Goal: Task Accomplishment & Management: Manage account settings

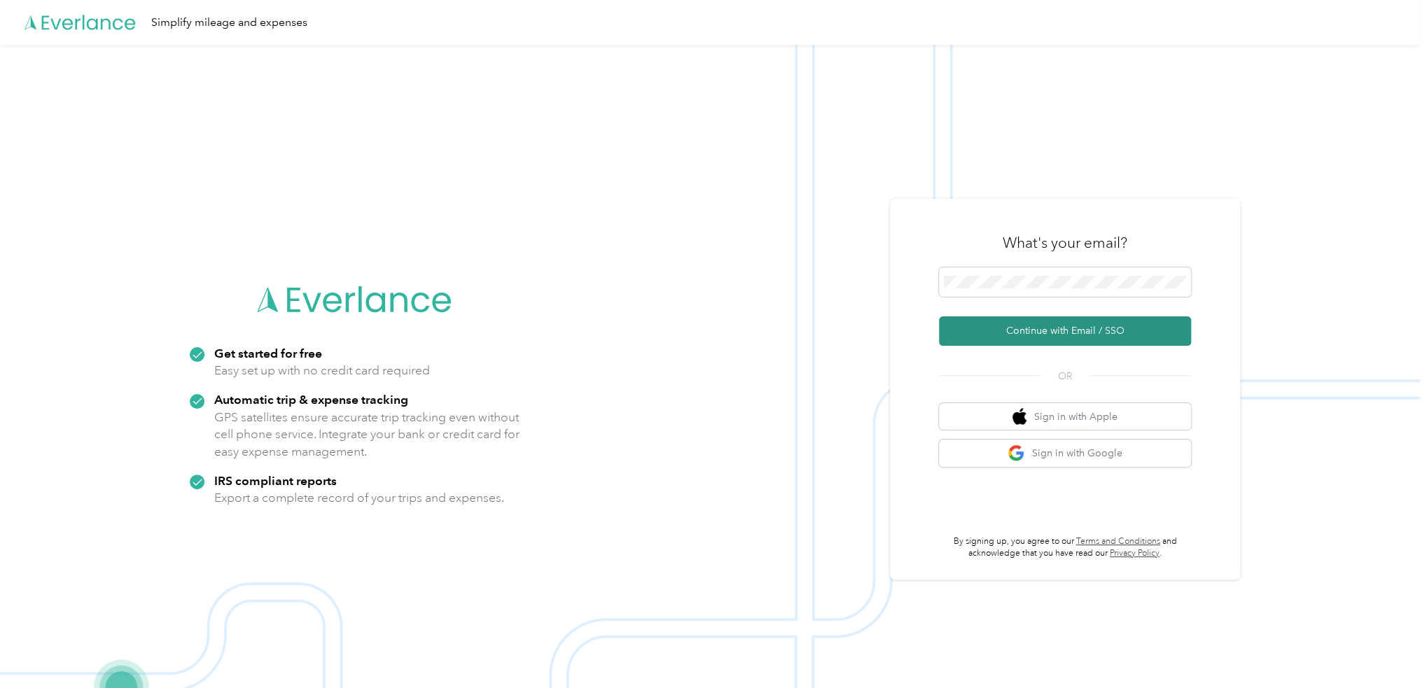
click at [1071, 333] on button "Continue with Email / SSO" at bounding box center [1065, 331] width 252 height 29
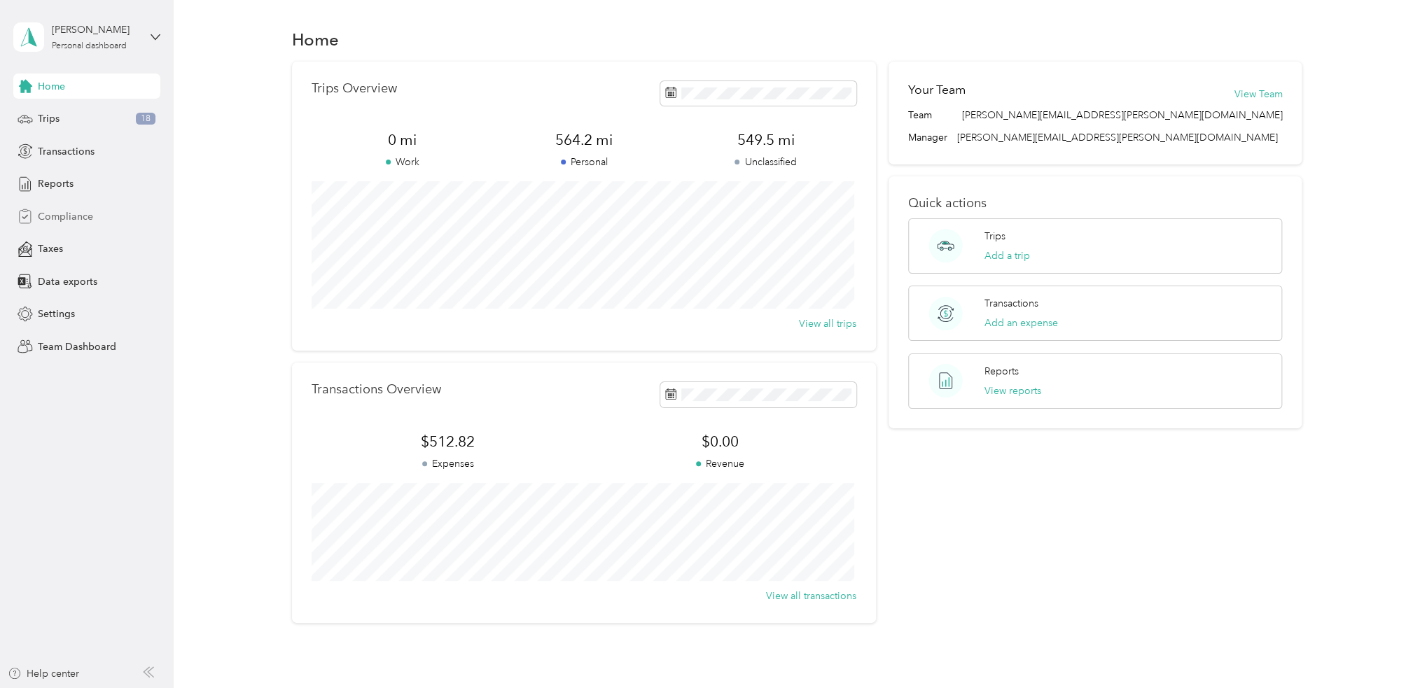
click at [56, 218] on span "Compliance" at bounding box center [65, 216] width 55 height 15
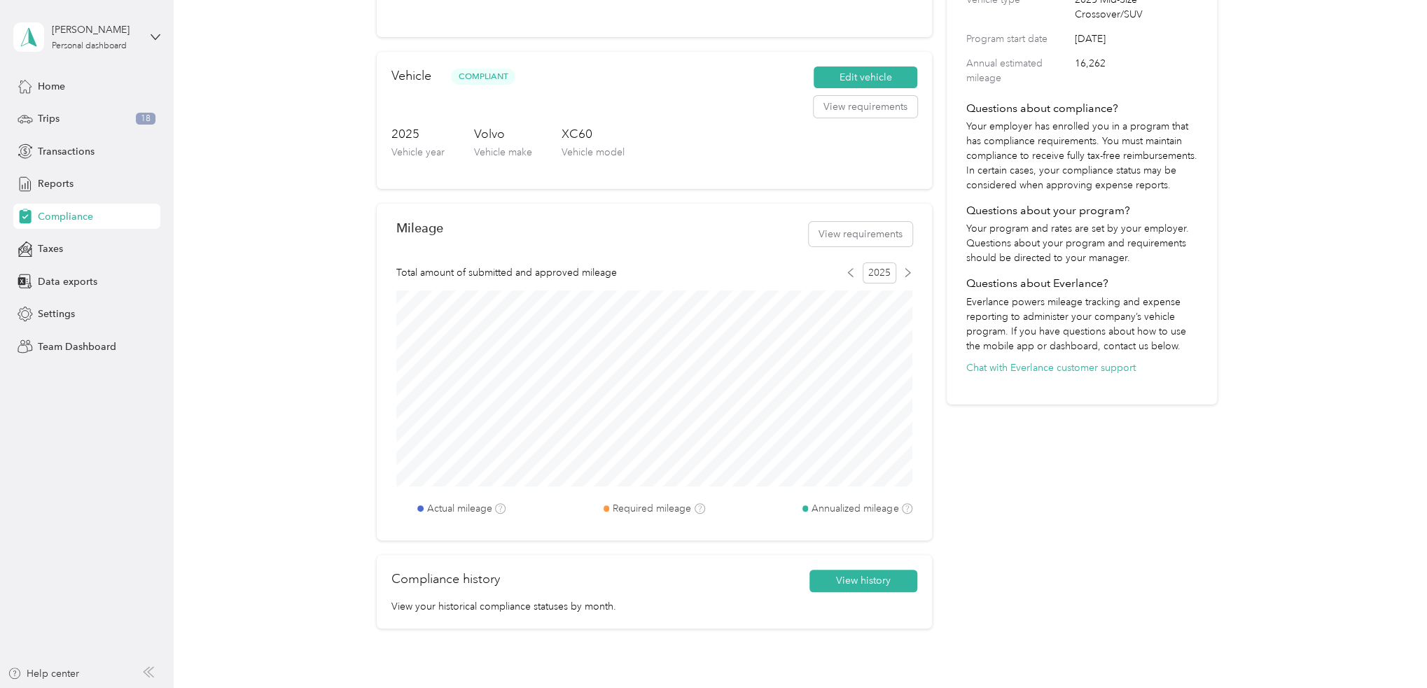
scroll to position [280, 0]
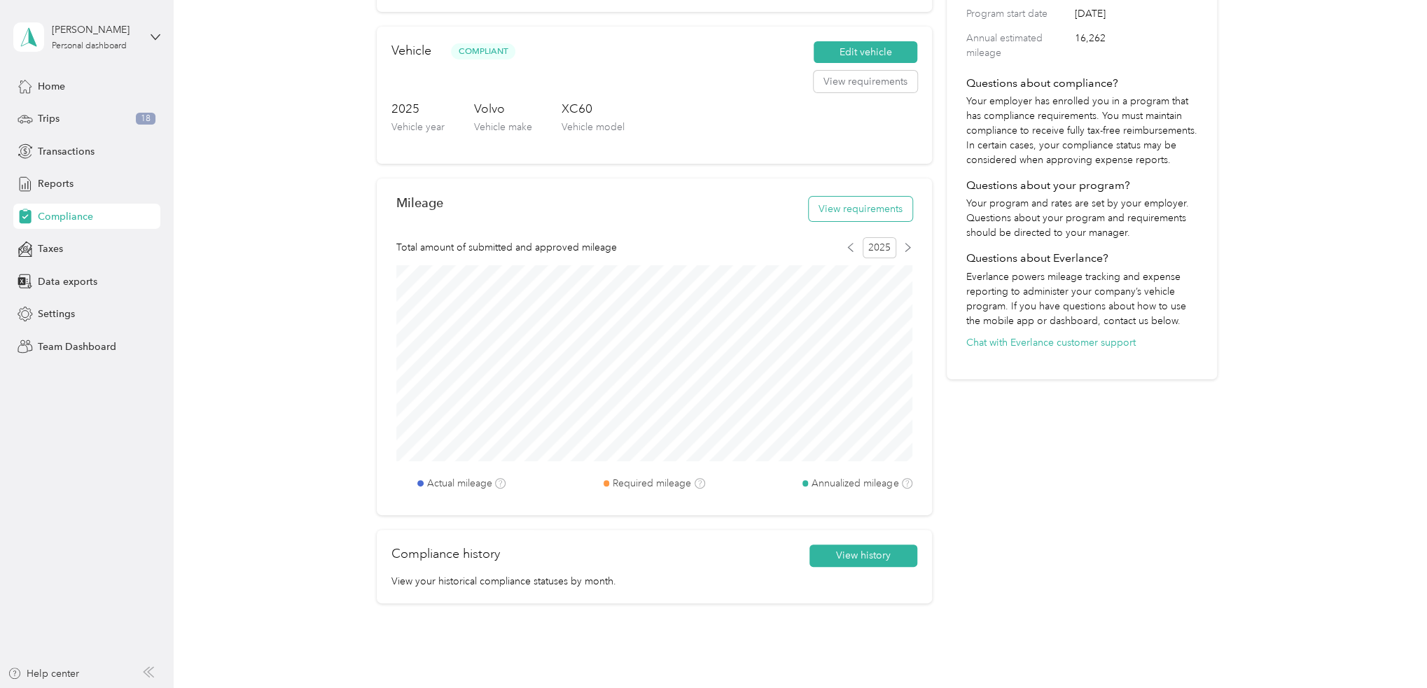
click at [859, 209] on button "View requirements" at bounding box center [861, 209] width 104 height 25
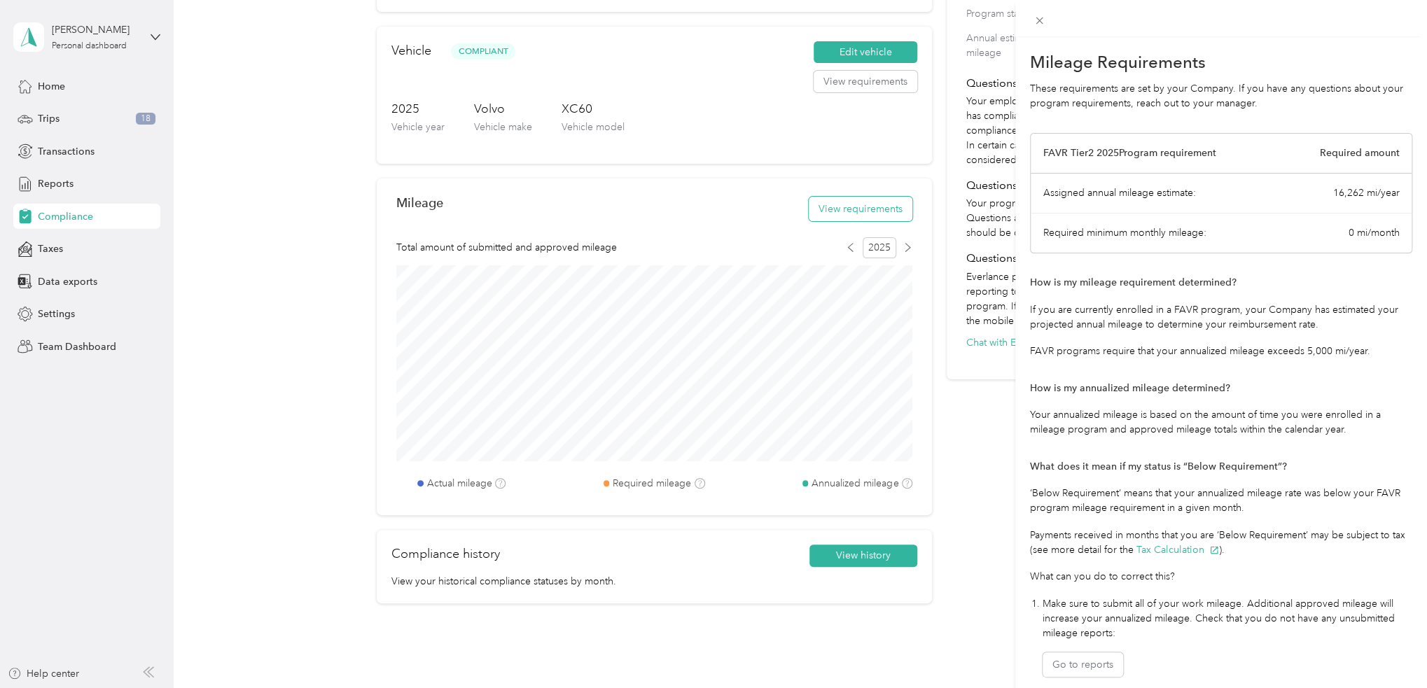
click at [859, 209] on div "Mileage Requirements These requirements are set by your Company. If you have an…" at bounding box center [713, 344] width 1427 height 688
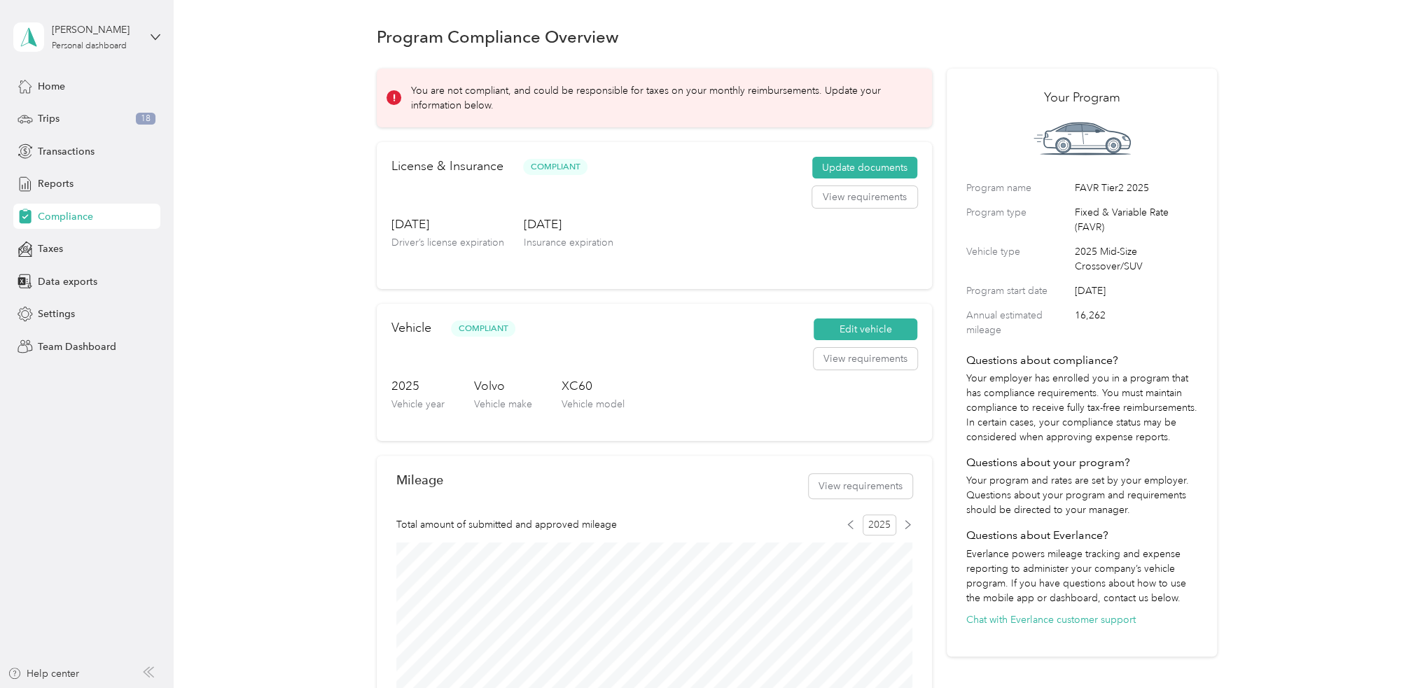
scroll to position [0, 0]
click at [46, 312] on span "Settings" at bounding box center [56, 314] width 37 height 15
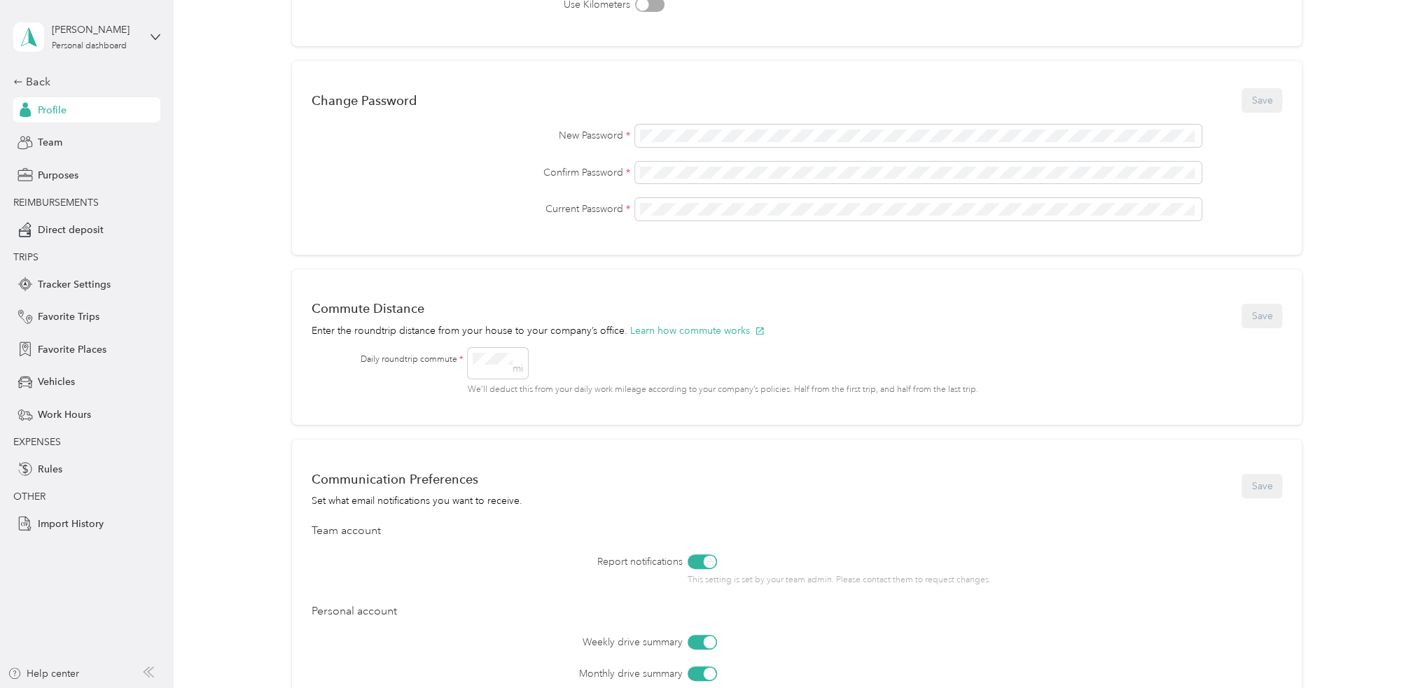
scroll to position [350, 0]
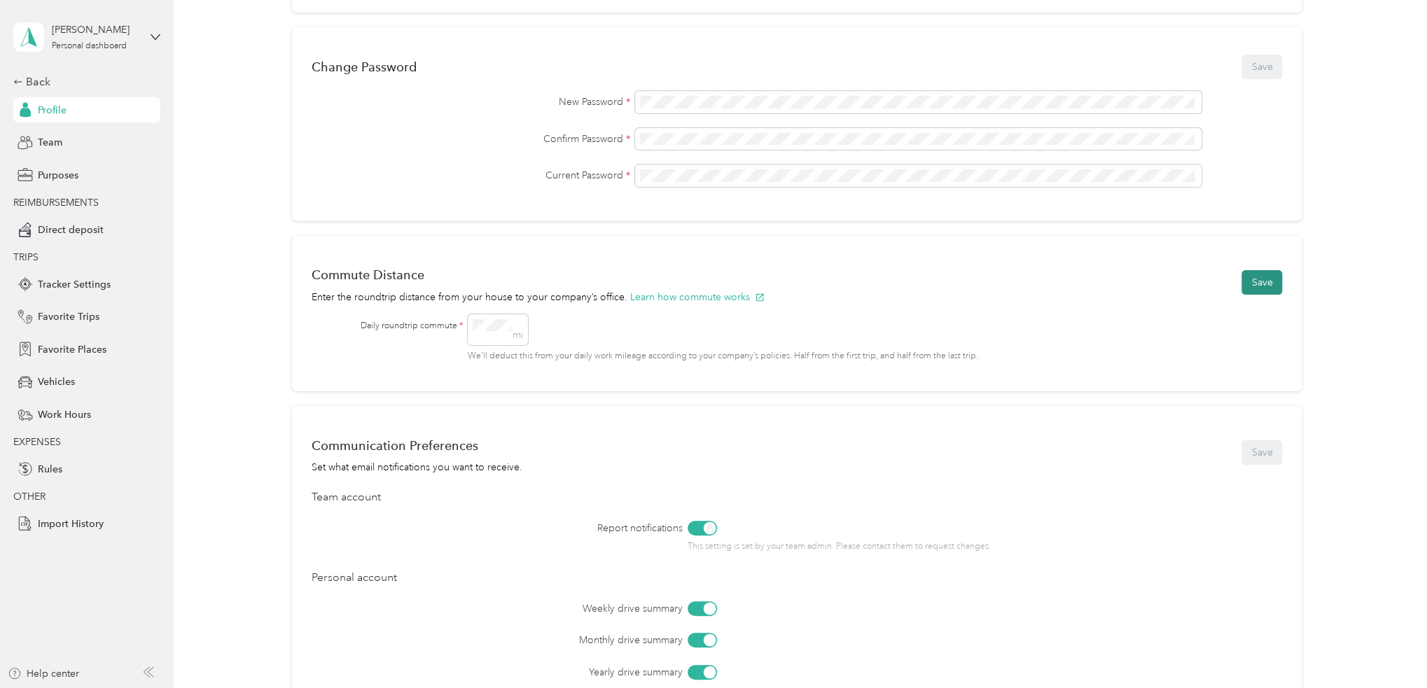
click at [1269, 282] on button "Save" at bounding box center [1262, 282] width 41 height 25
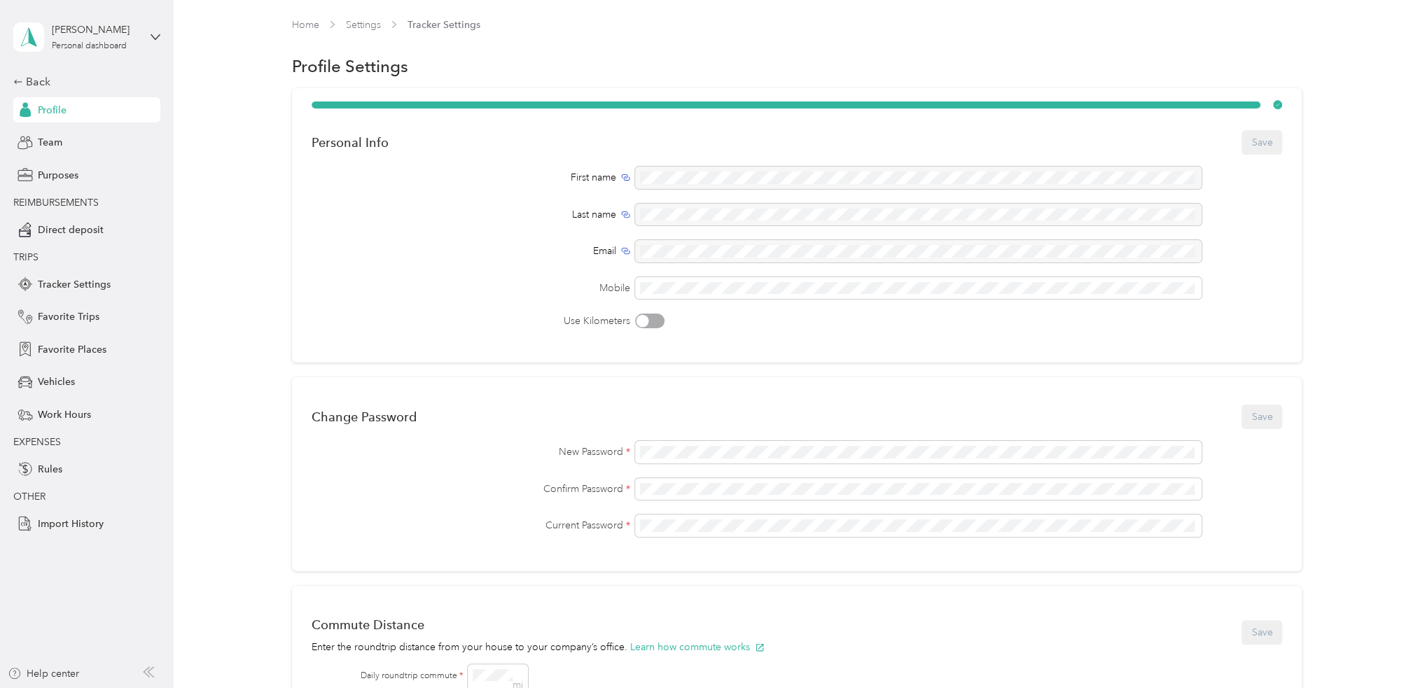
scroll to position [0, 0]
click at [60, 107] on span "Profile" at bounding box center [52, 110] width 29 height 15
click at [37, 83] on div "Back" at bounding box center [83, 82] width 140 height 17
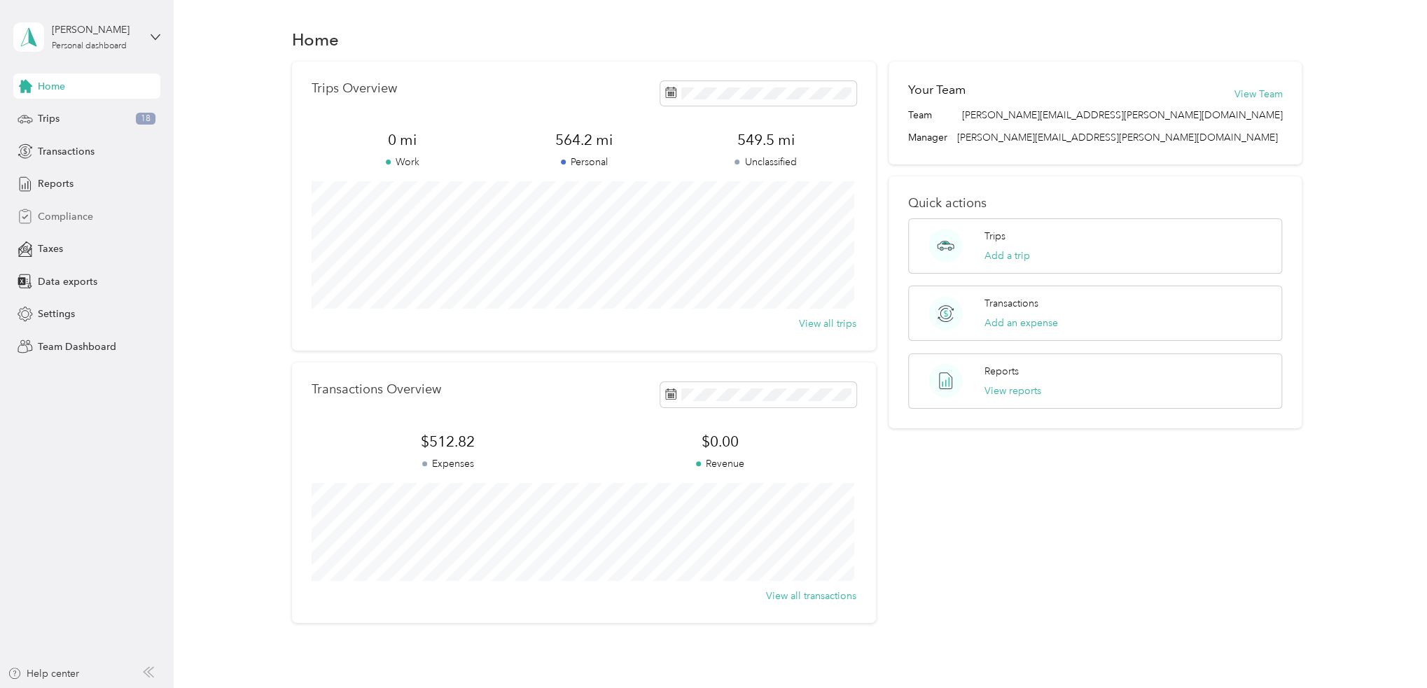
click at [62, 221] on span "Compliance" at bounding box center [65, 216] width 55 height 15
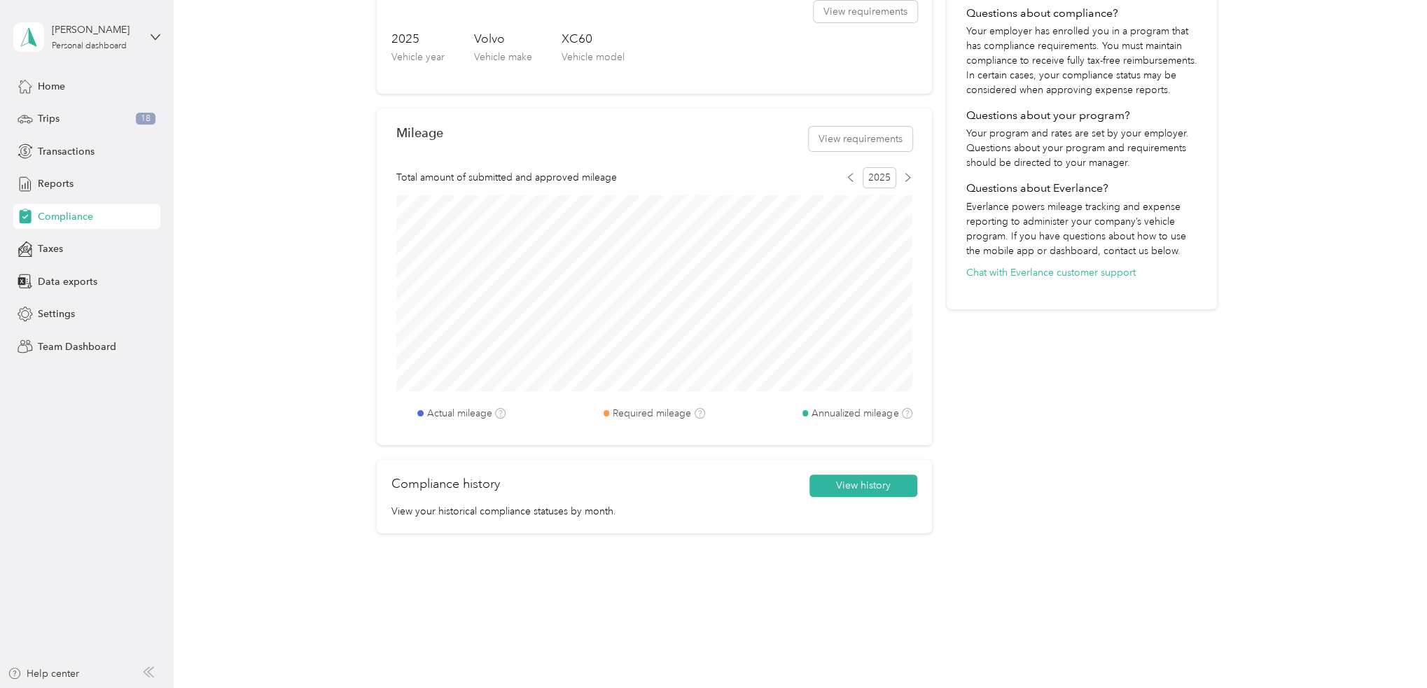
scroll to position [359, 0]
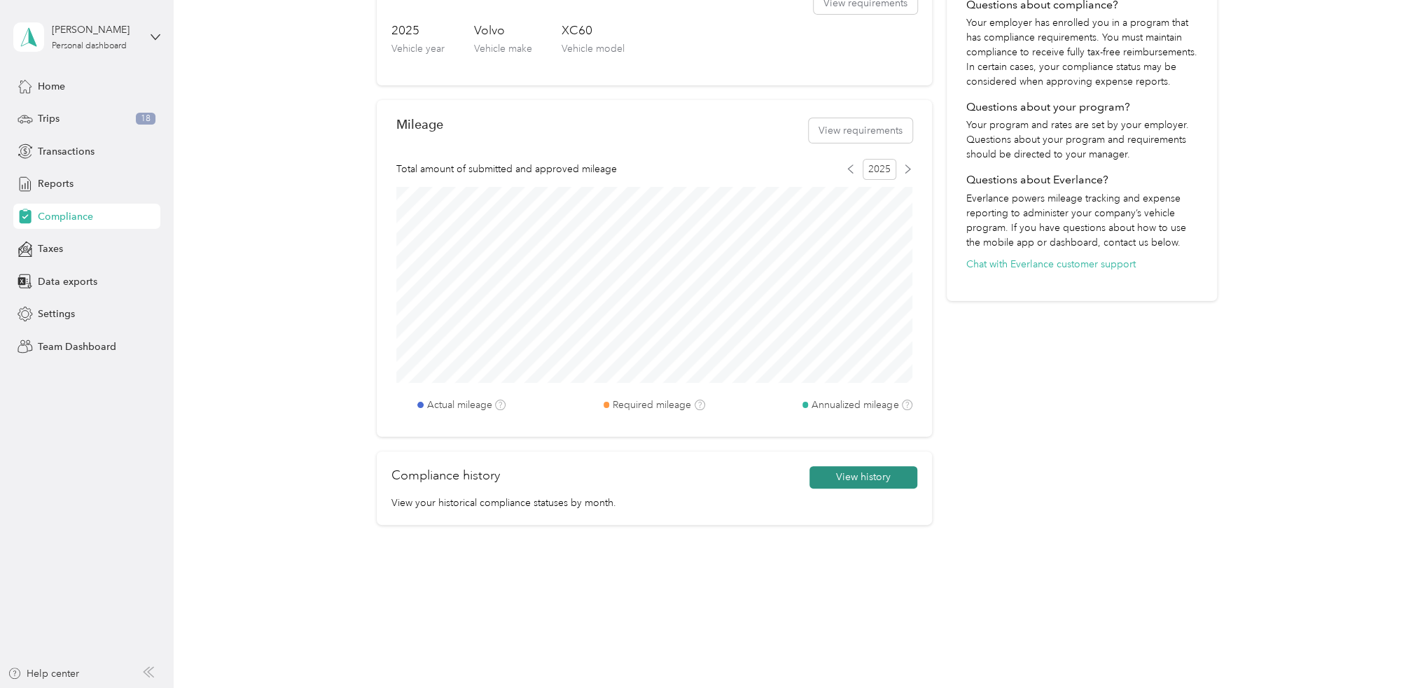
click at [864, 472] on button "View history" at bounding box center [864, 477] width 108 height 22
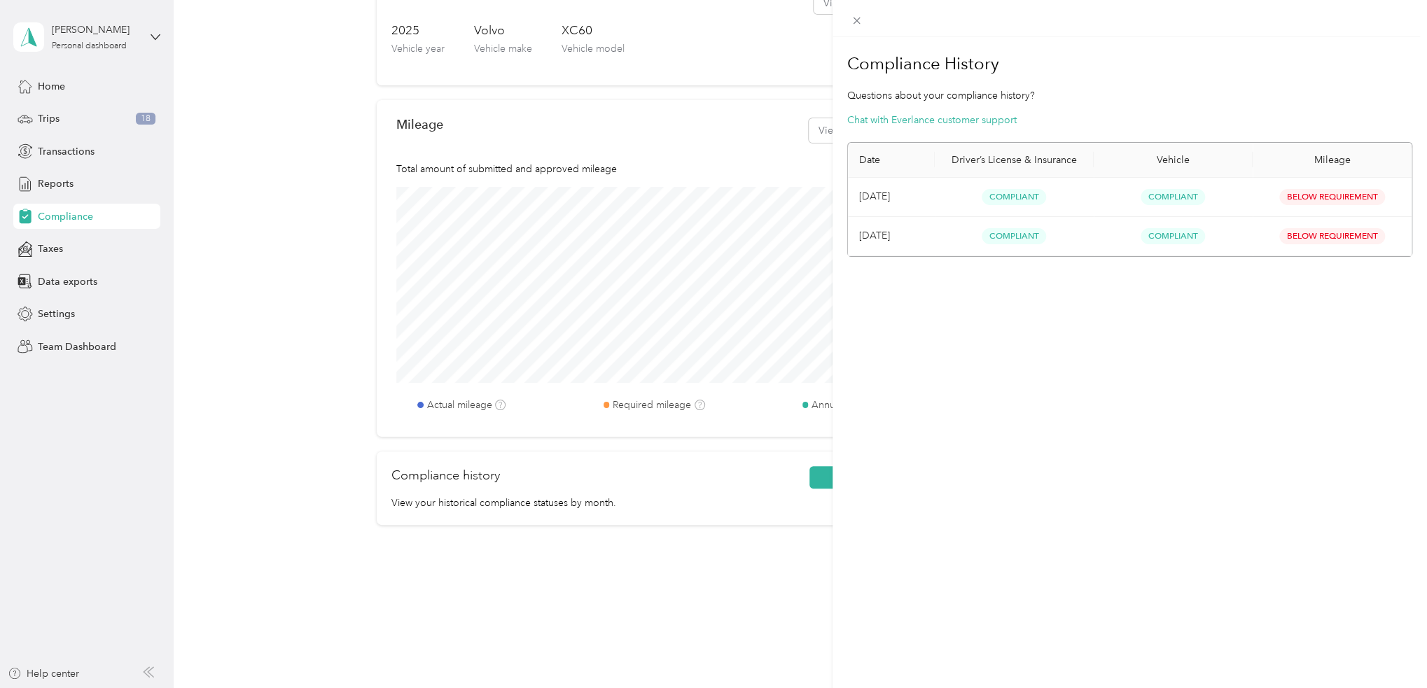
click at [676, 539] on div "Compliance History Questions about your compliance history? Chat with Everlance…" at bounding box center [713, 344] width 1427 height 688
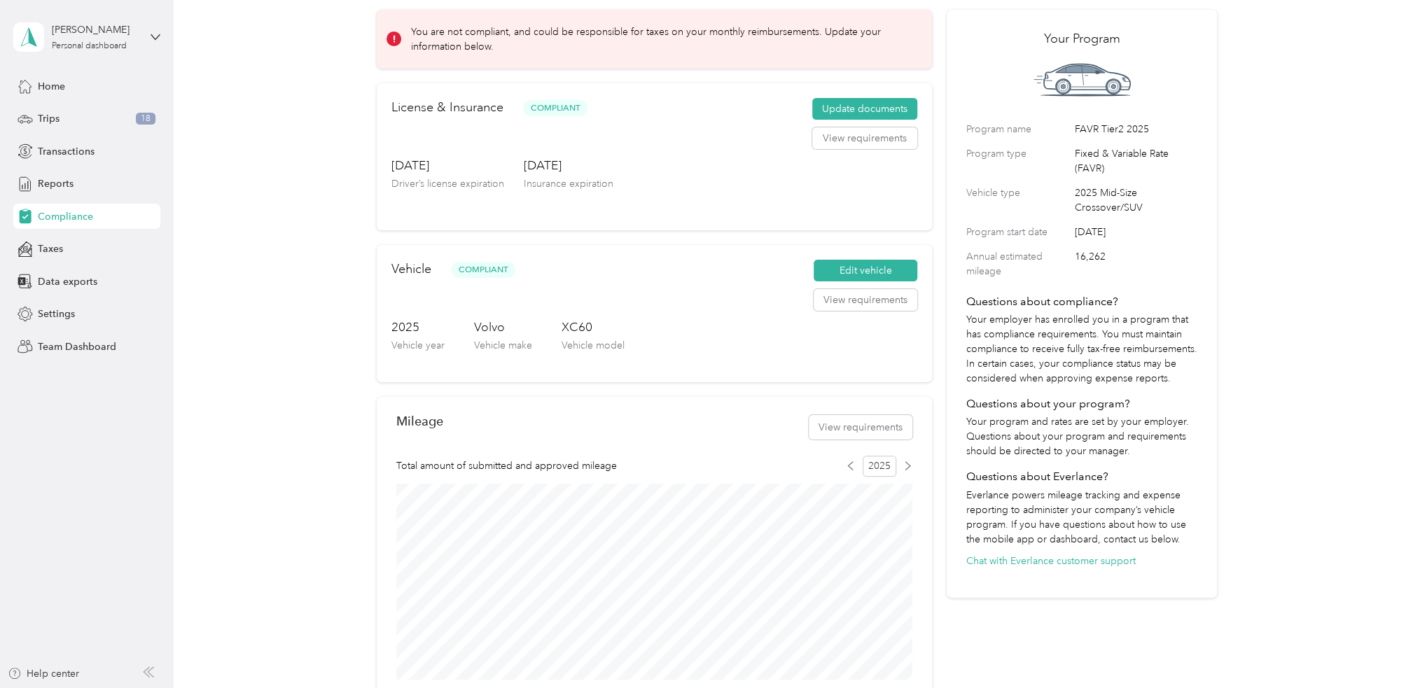
scroll to position [0, 0]
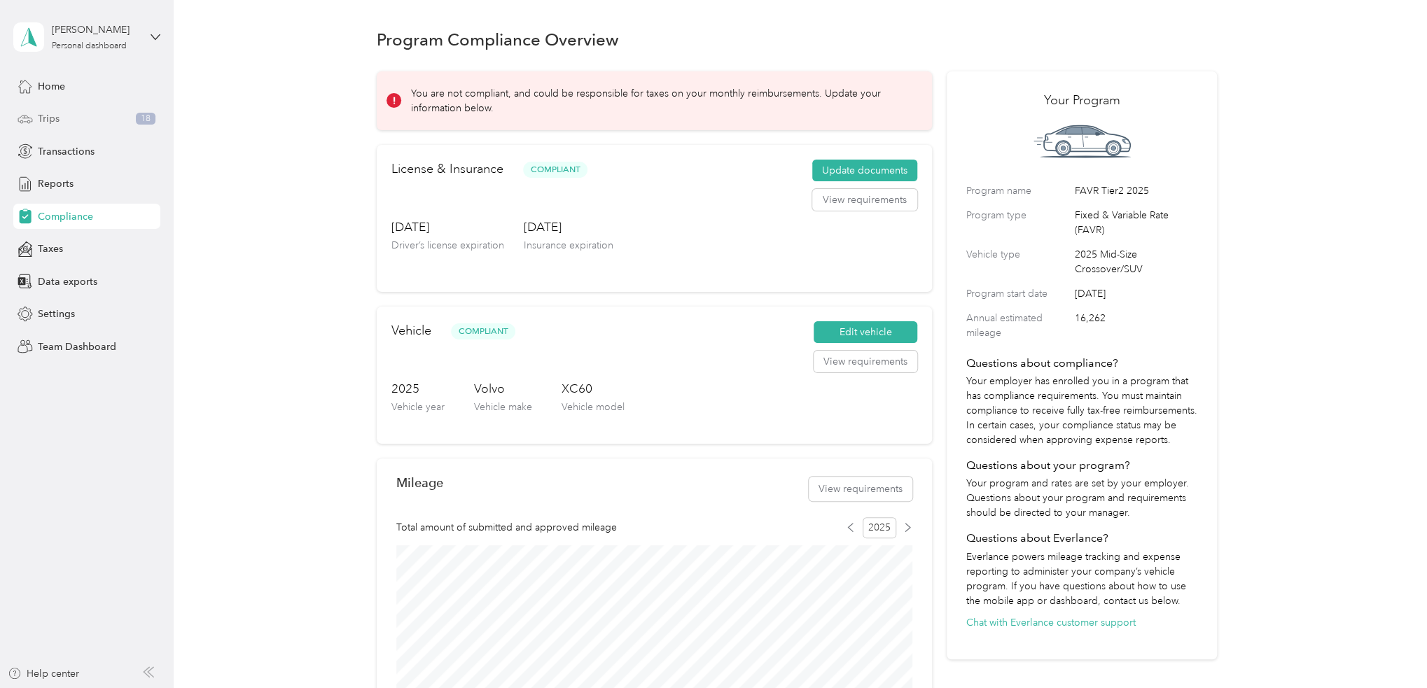
click at [45, 114] on span "Trips" at bounding box center [49, 118] width 22 height 15
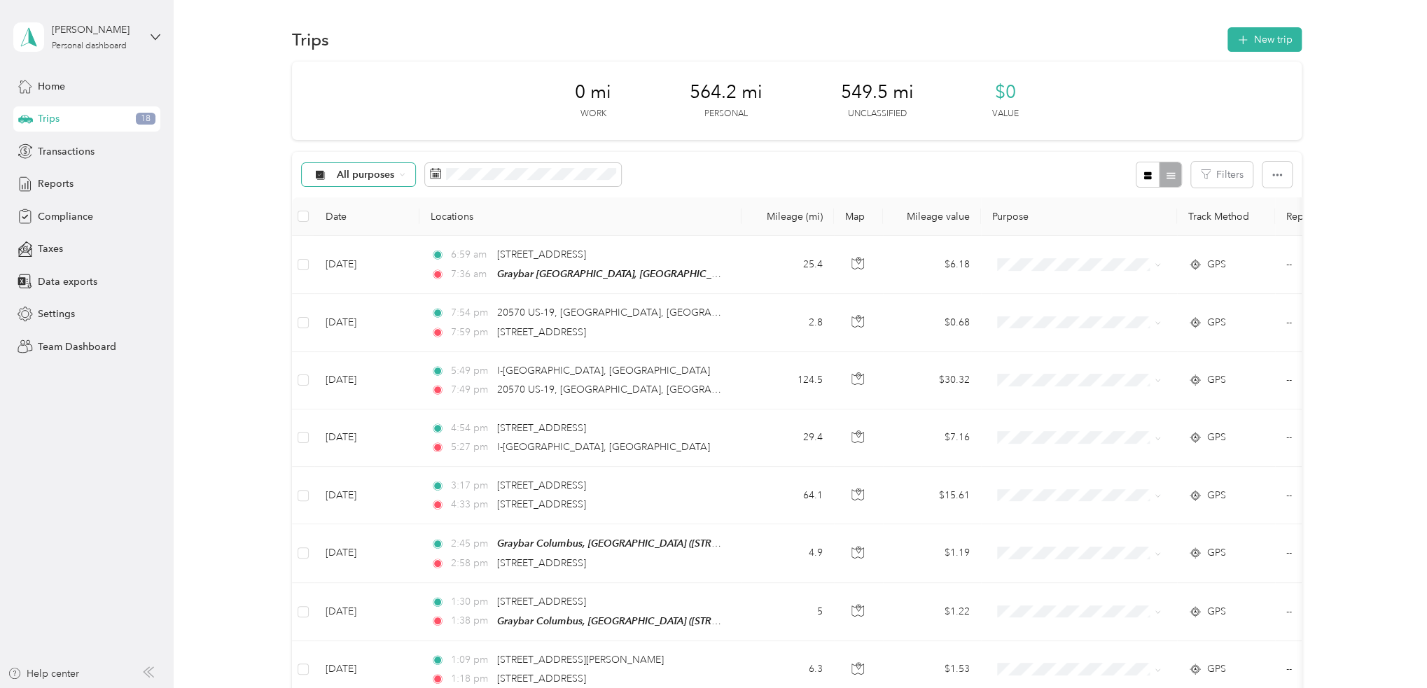
click at [401, 174] on icon at bounding box center [402, 175] width 6 height 6
click at [401, 174] on icon at bounding box center [403, 175] width 4 height 2
click at [325, 177] on button "Classify" at bounding box center [328, 174] width 53 height 25
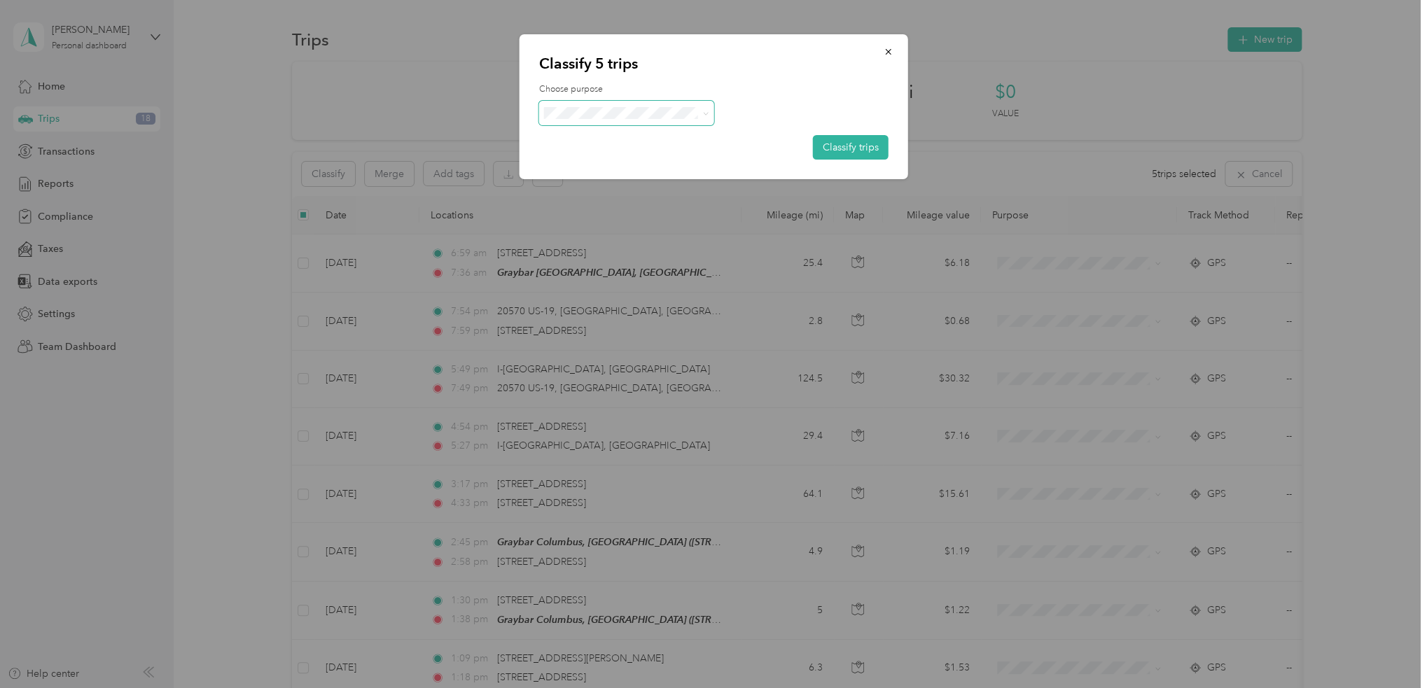
click at [708, 117] on span at bounding box center [705, 113] width 6 height 12
click at [705, 113] on icon at bounding box center [705, 114] width 6 height 6
click at [678, 137] on span "Graybar Electric Company, Inc" at bounding box center [643, 139] width 139 height 15
click at [865, 144] on button "Classify trips" at bounding box center [851, 147] width 76 height 25
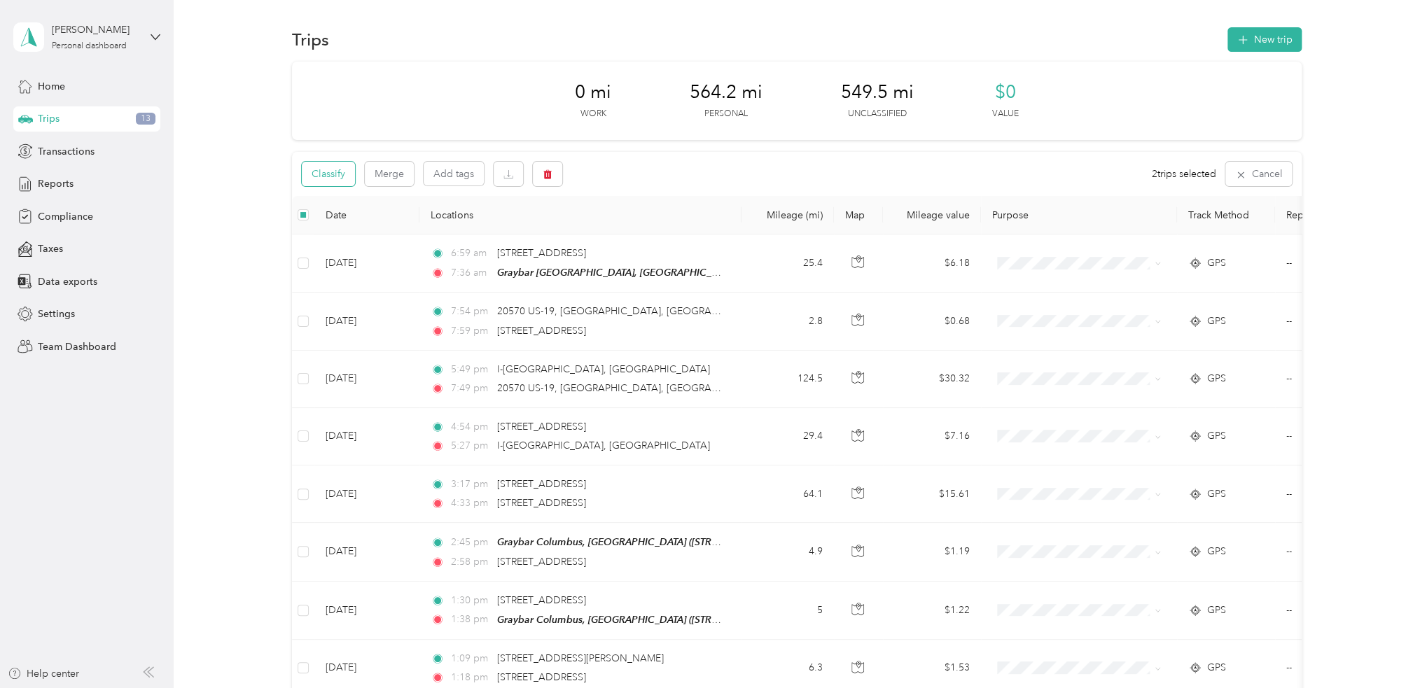
click at [333, 173] on button "Classify" at bounding box center [328, 174] width 53 height 25
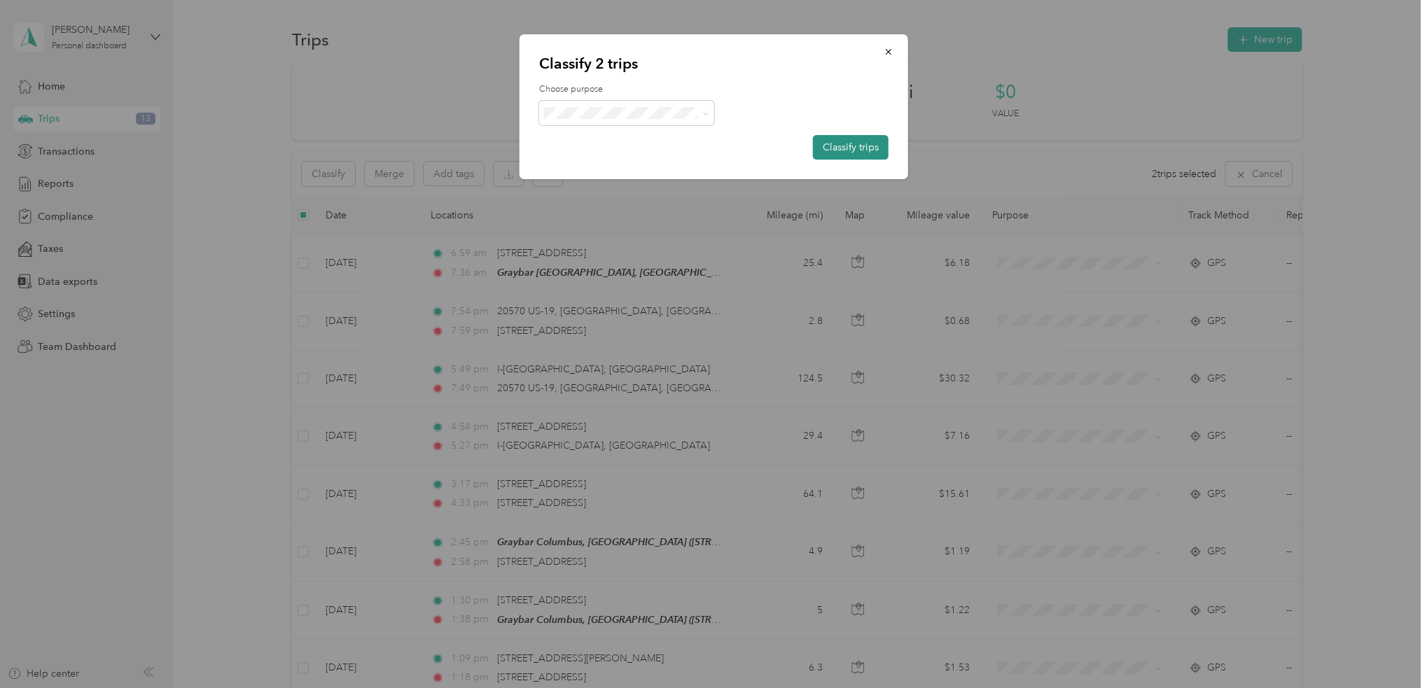
click at [865, 148] on button "Classify trips" at bounding box center [851, 147] width 76 height 25
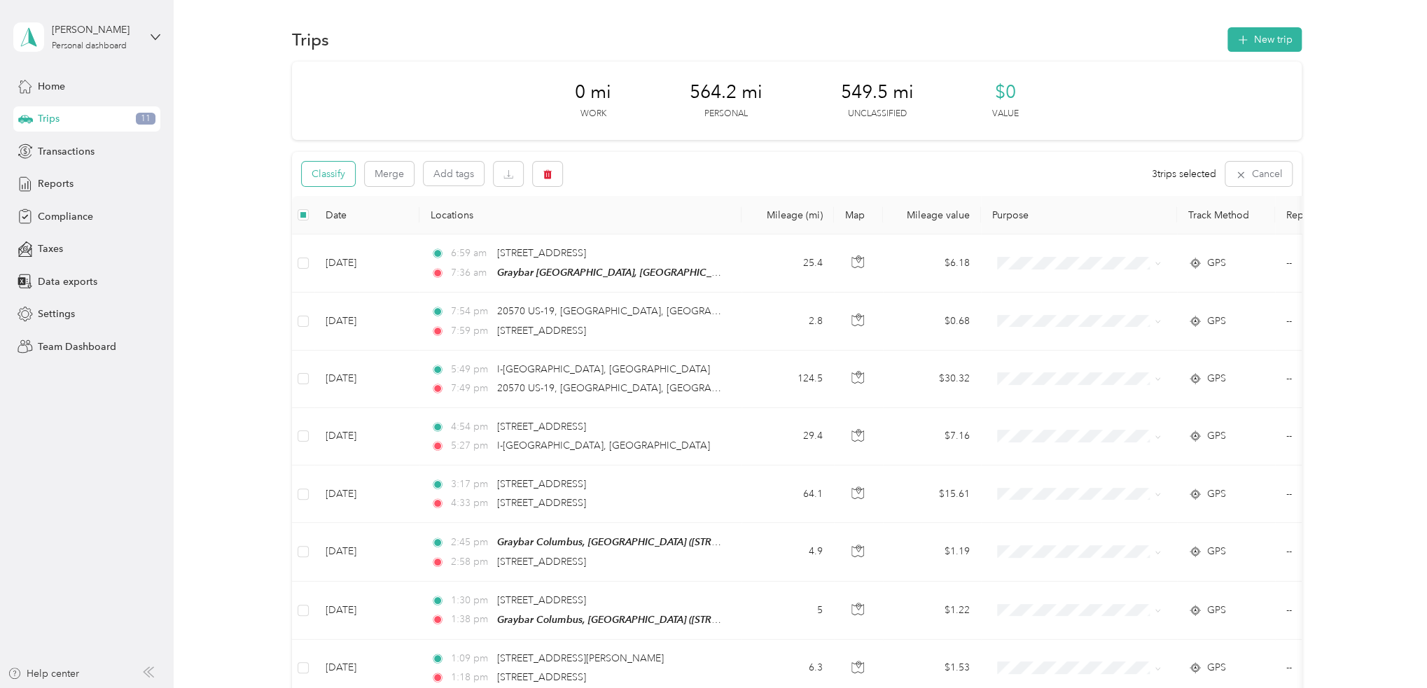
click at [340, 174] on button "Classify" at bounding box center [328, 174] width 53 height 25
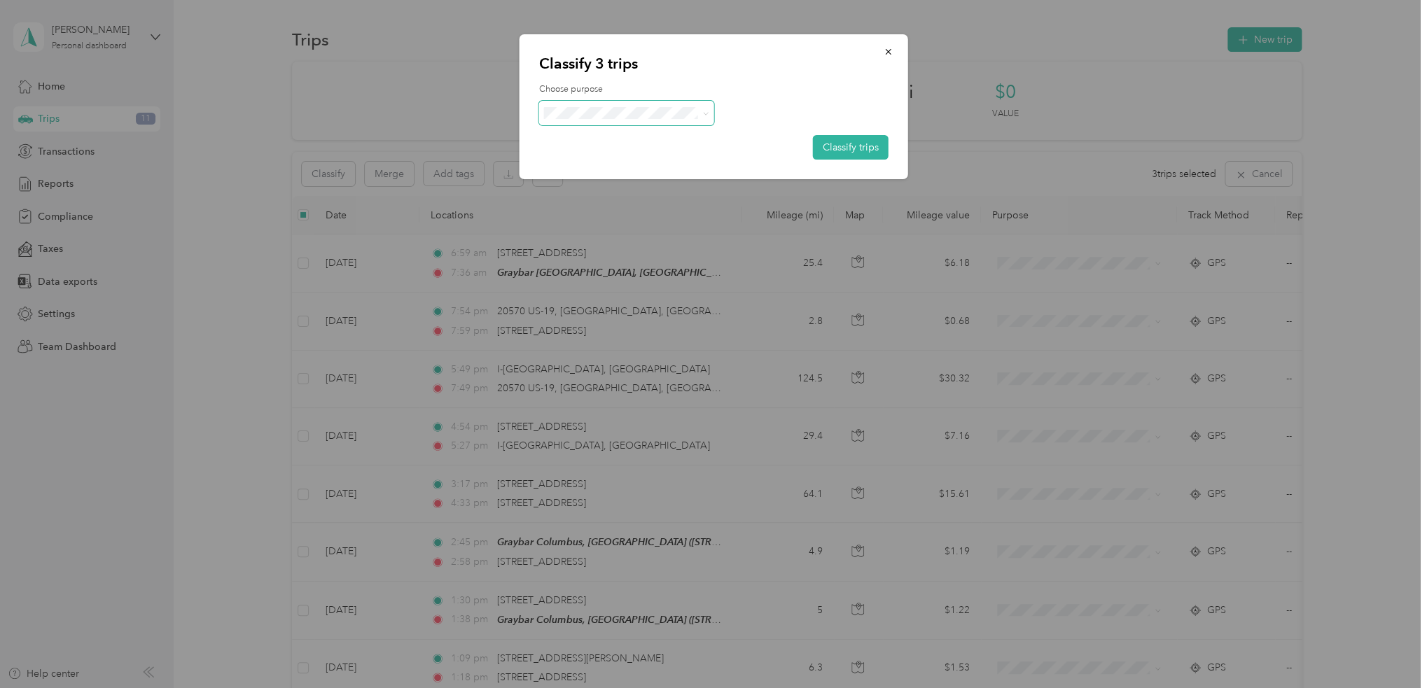
click at [703, 114] on icon at bounding box center [705, 114] width 6 height 6
click at [622, 164] on li "Personal" at bounding box center [639, 163] width 201 height 25
click at [841, 141] on button "Classify trips" at bounding box center [851, 147] width 76 height 25
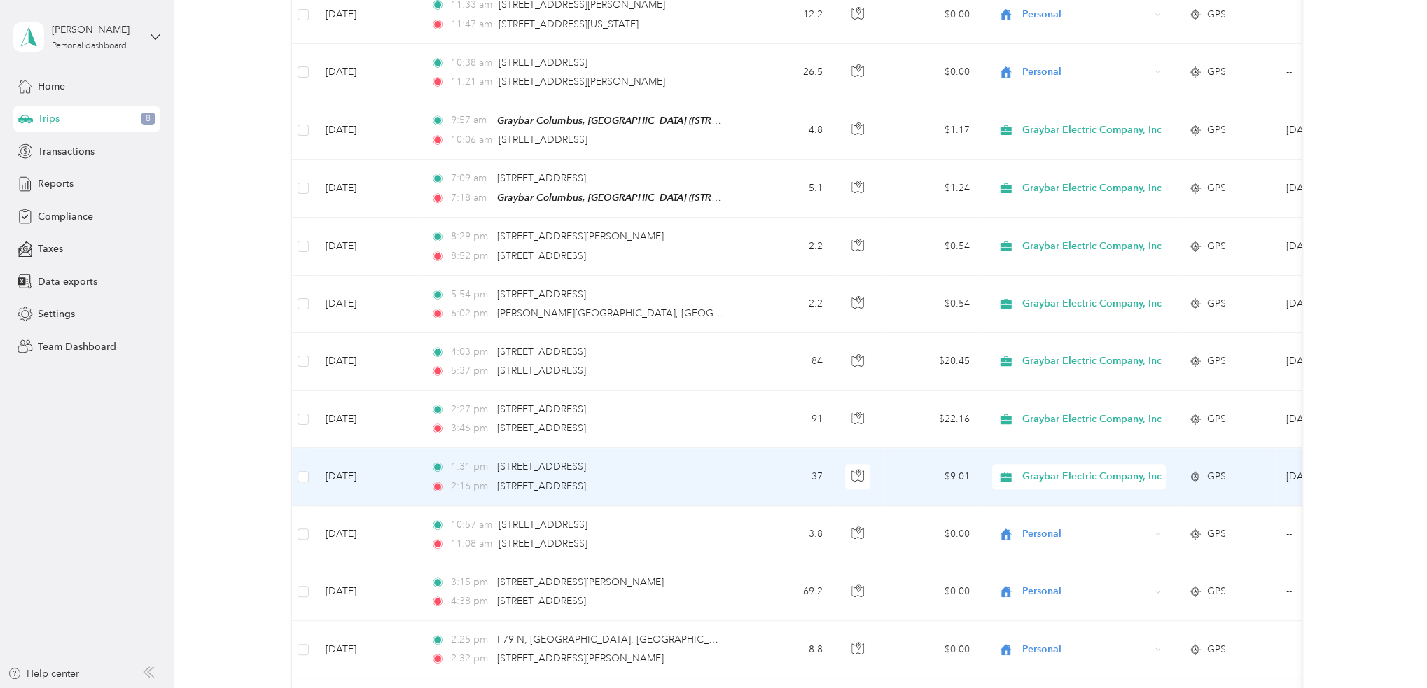
scroll to position [769, 0]
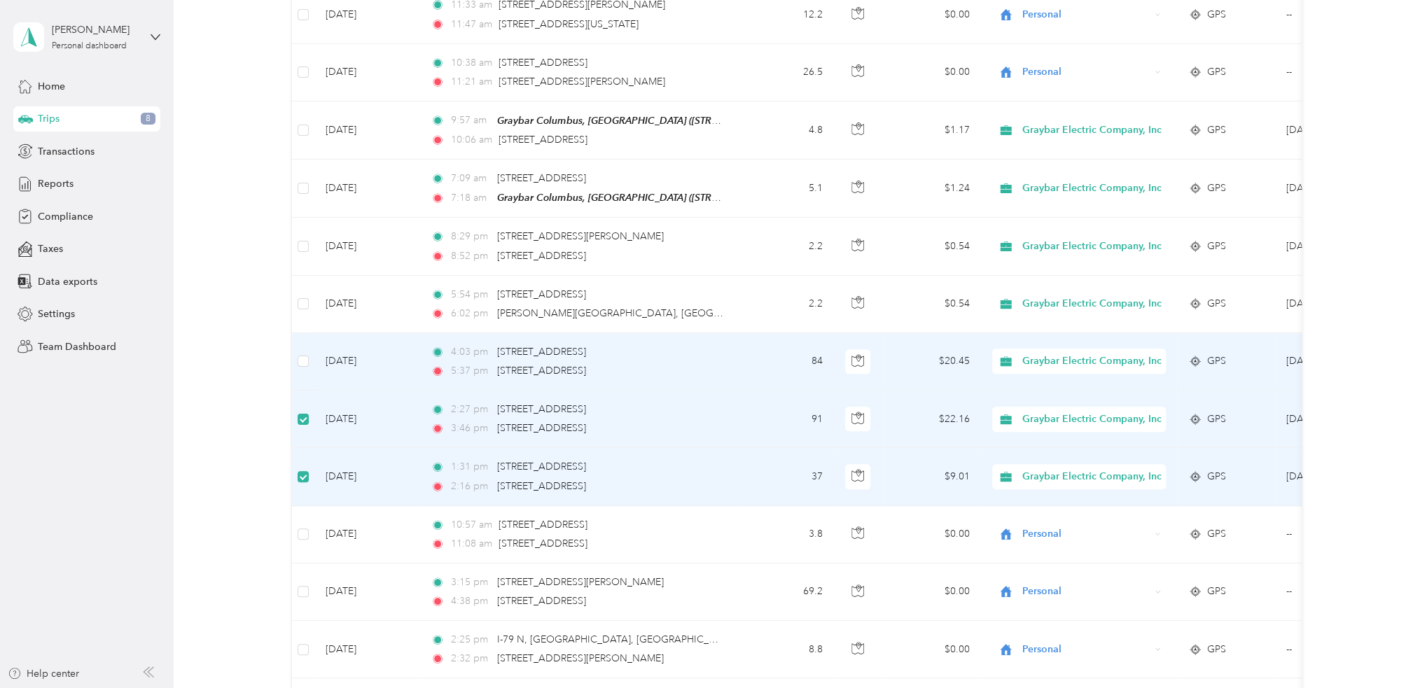
click at [310, 349] on td at bounding box center [303, 361] width 22 height 57
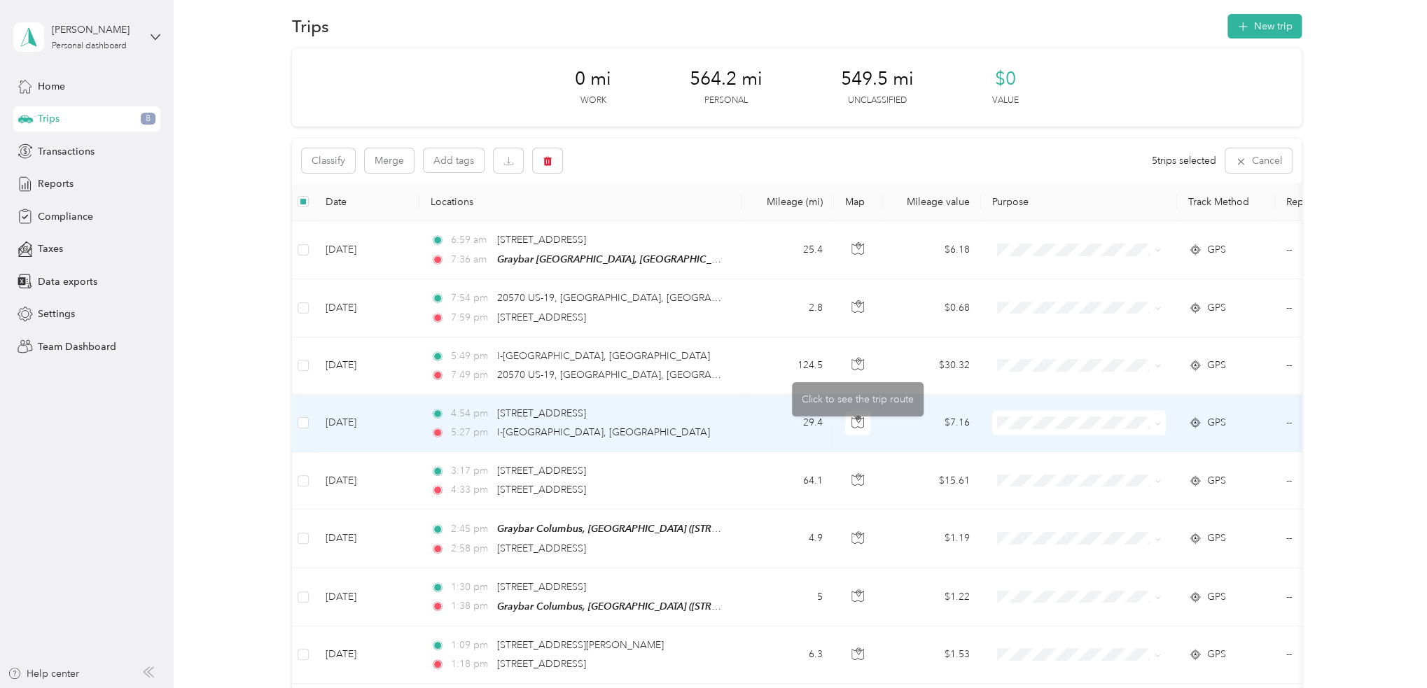
scroll to position [0, 0]
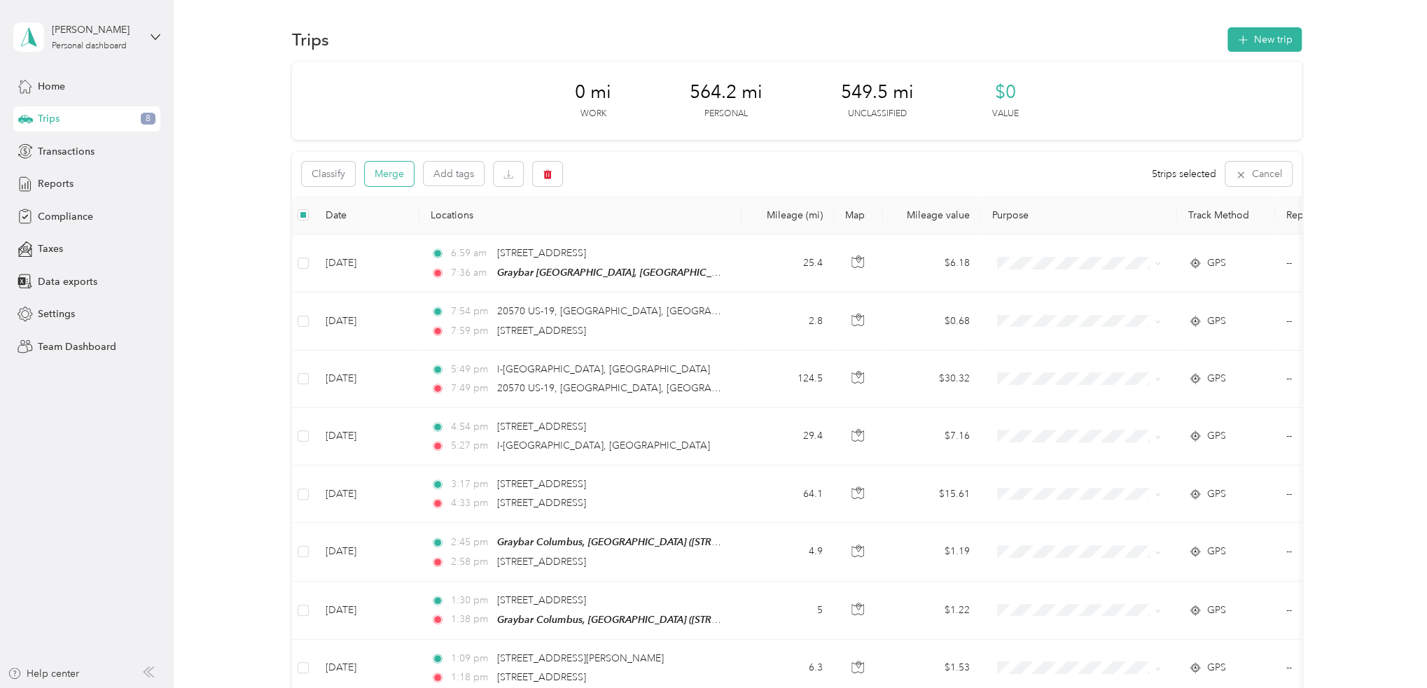
click at [397, 177] on button "Merge" at bounding box center [389, 174] width 49 height 25
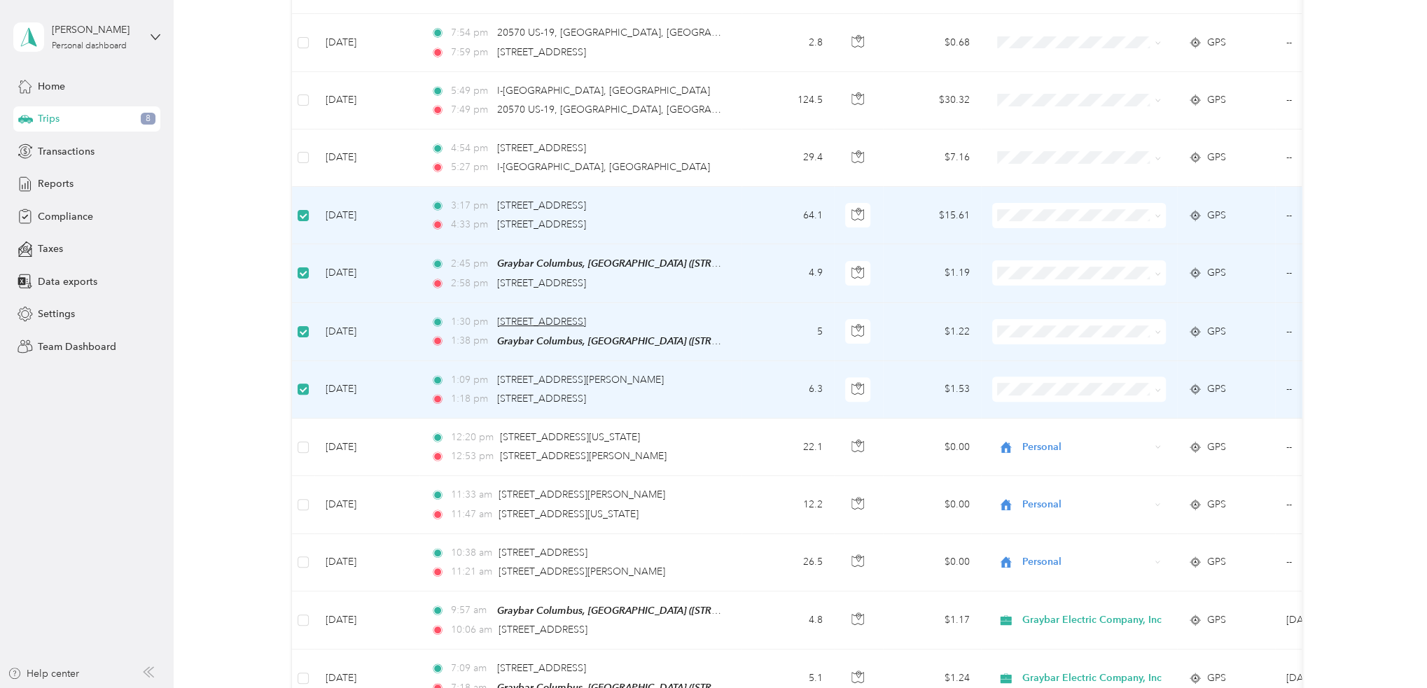
scroll to position [139, 0]
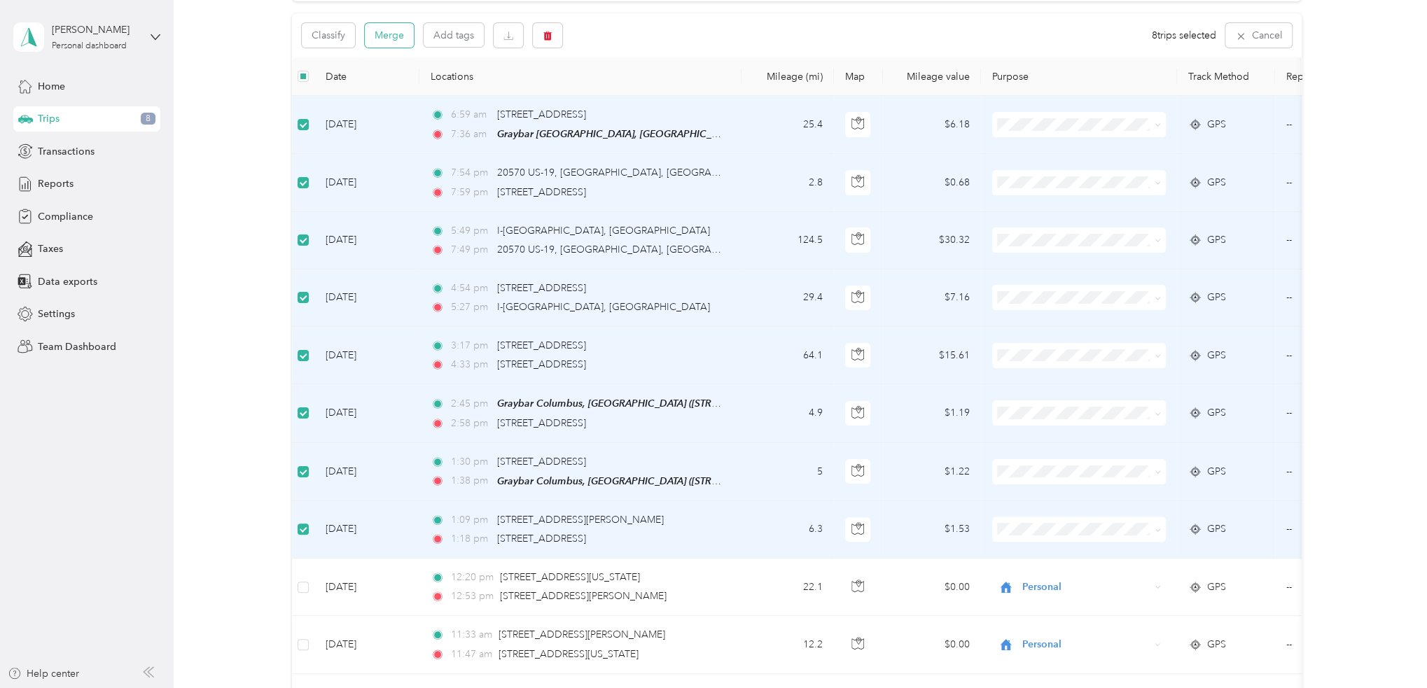
click at [381, 29] on button "Merge" at bounding box center [389, 35] width 49 height 25
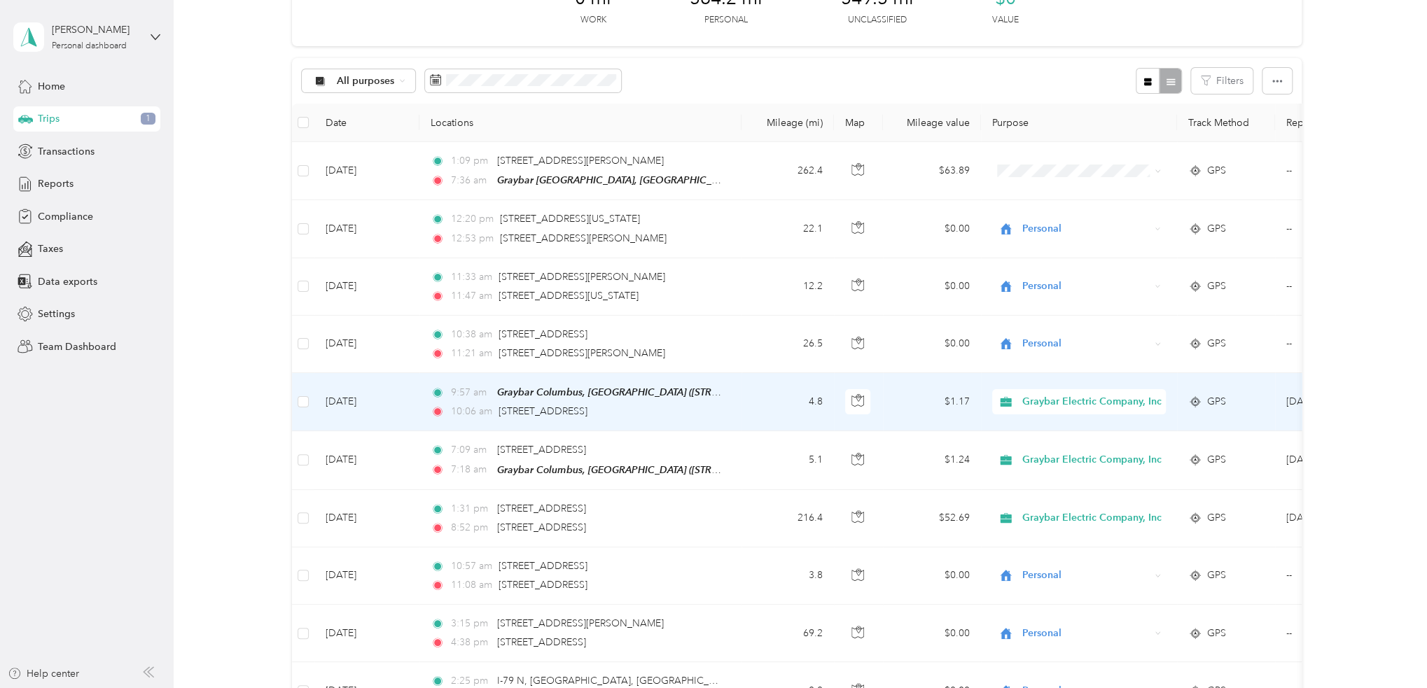
scroll to position [70, 0]
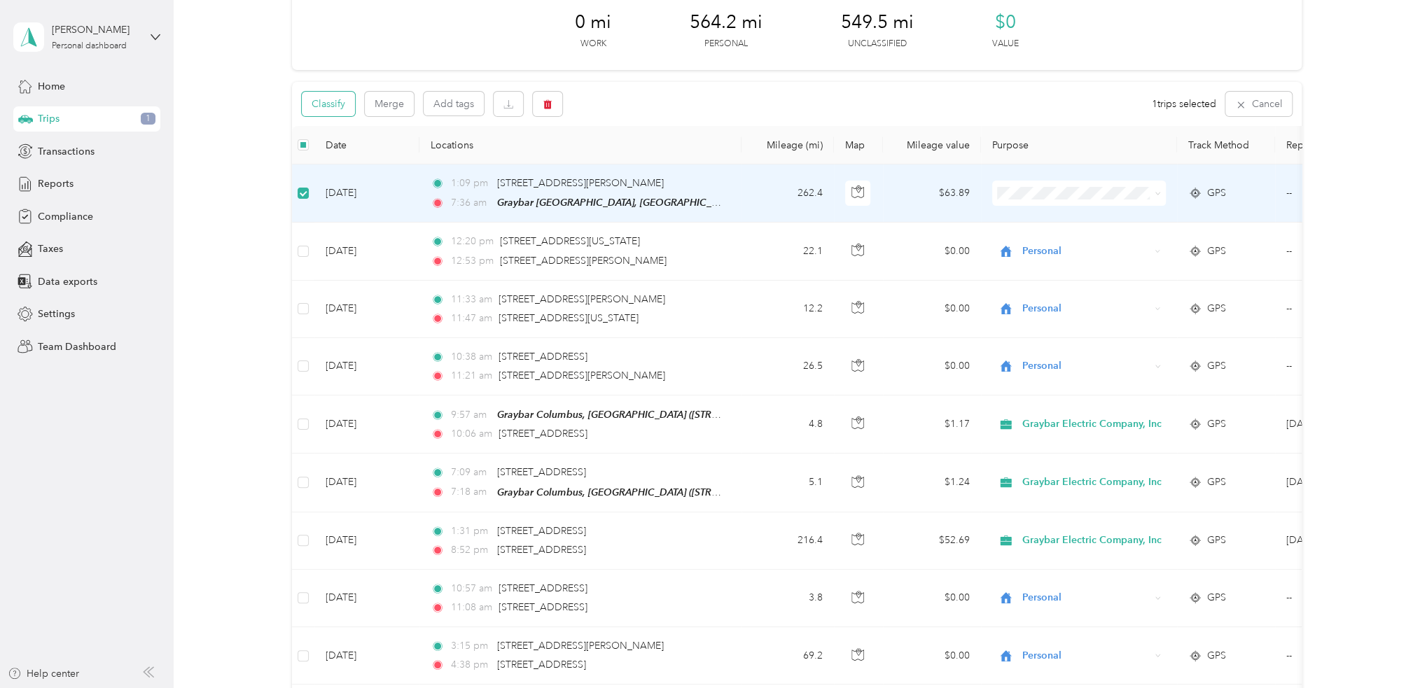
click at [326, 108] on button "Classify" at bounding box center [328, 104] width 53 height 25
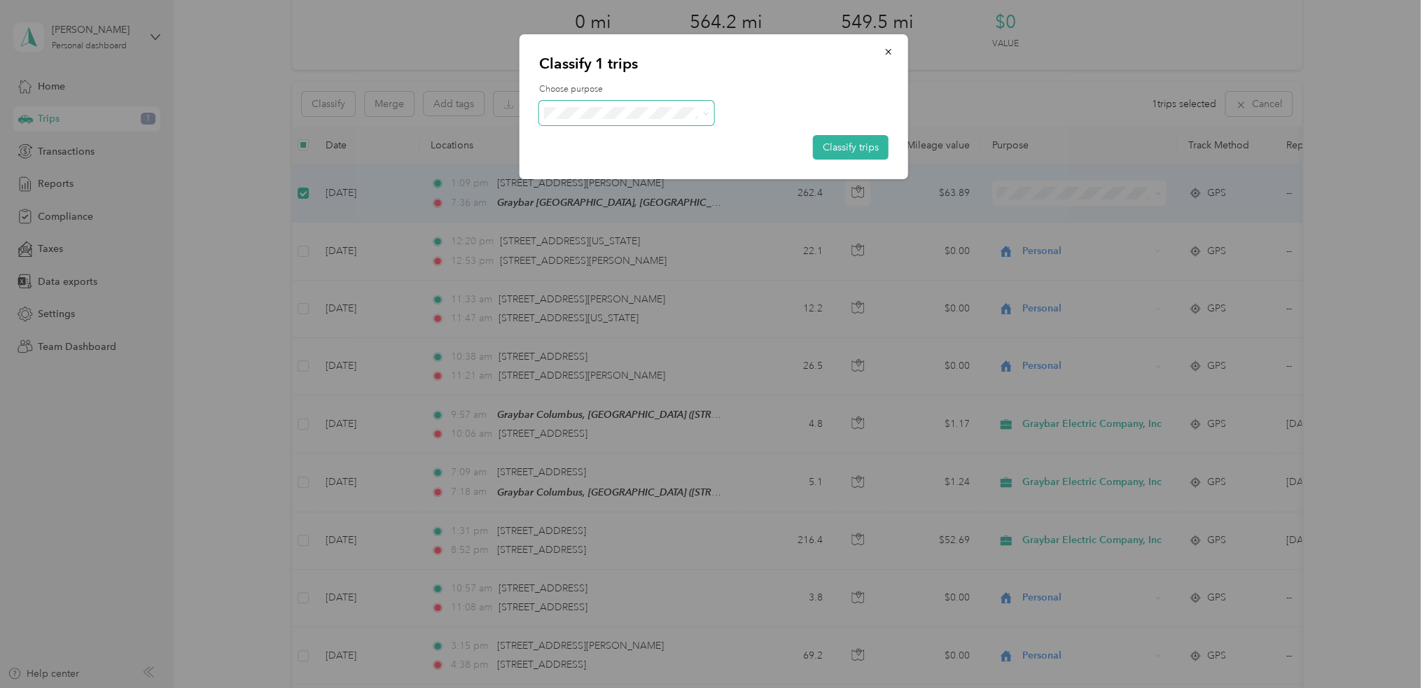
click at [705, 111] on icon at bounding box center [705, 114] width 6 height 6
click at [667, 137] on span "Graybar Electric Company, Inc" at bounding box center [643, 132] width 139 height 15
click at [846, 151] on button "Classify trips" at bounding box center [851, 147] width 76 height 25
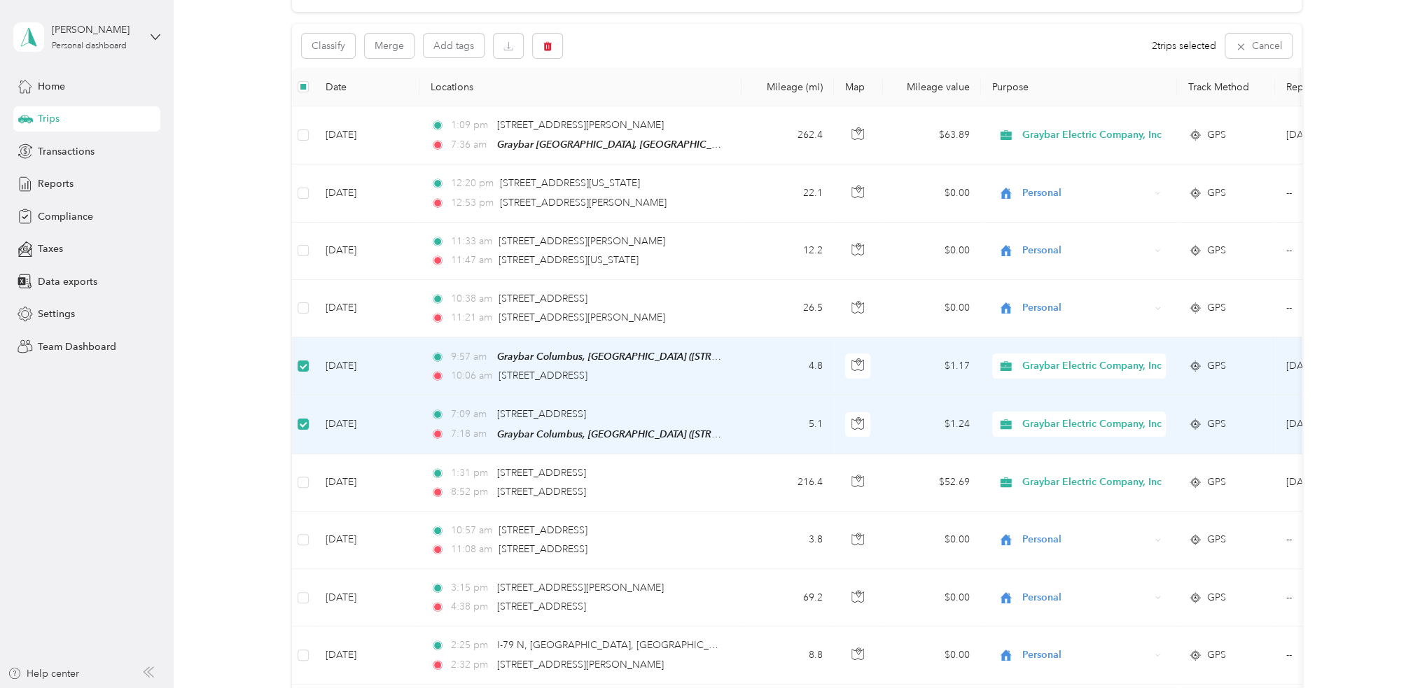
scroll to position [69, 0]
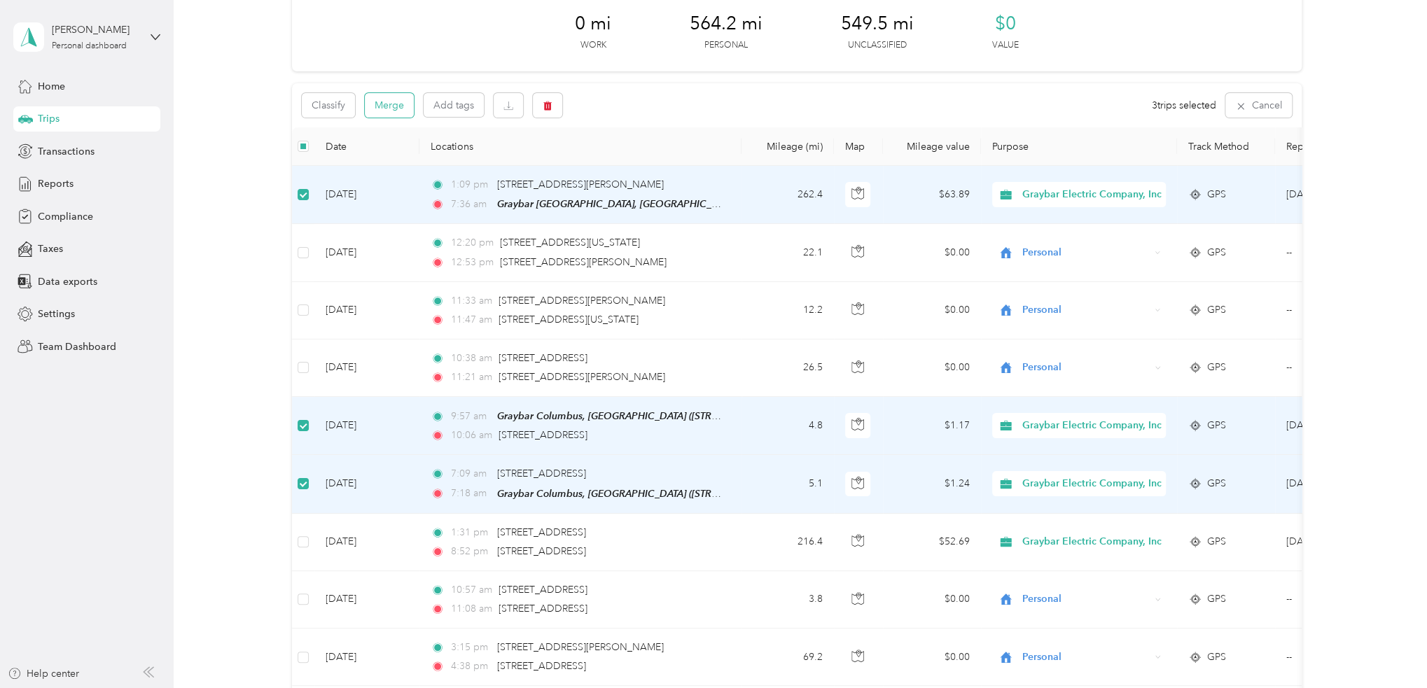
click at [395, 104] on button "Merge" at bounding box center [389, 105] width 49 height 25
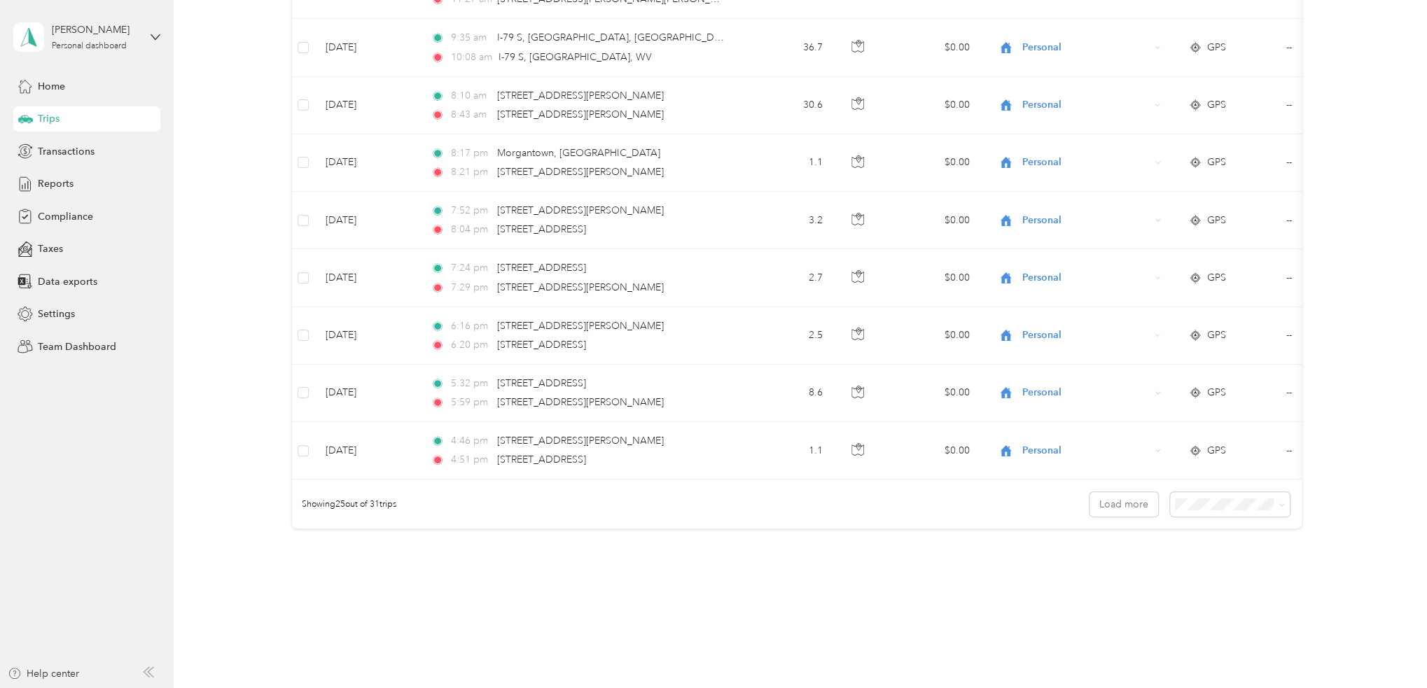
scroll to position [1237, 0]
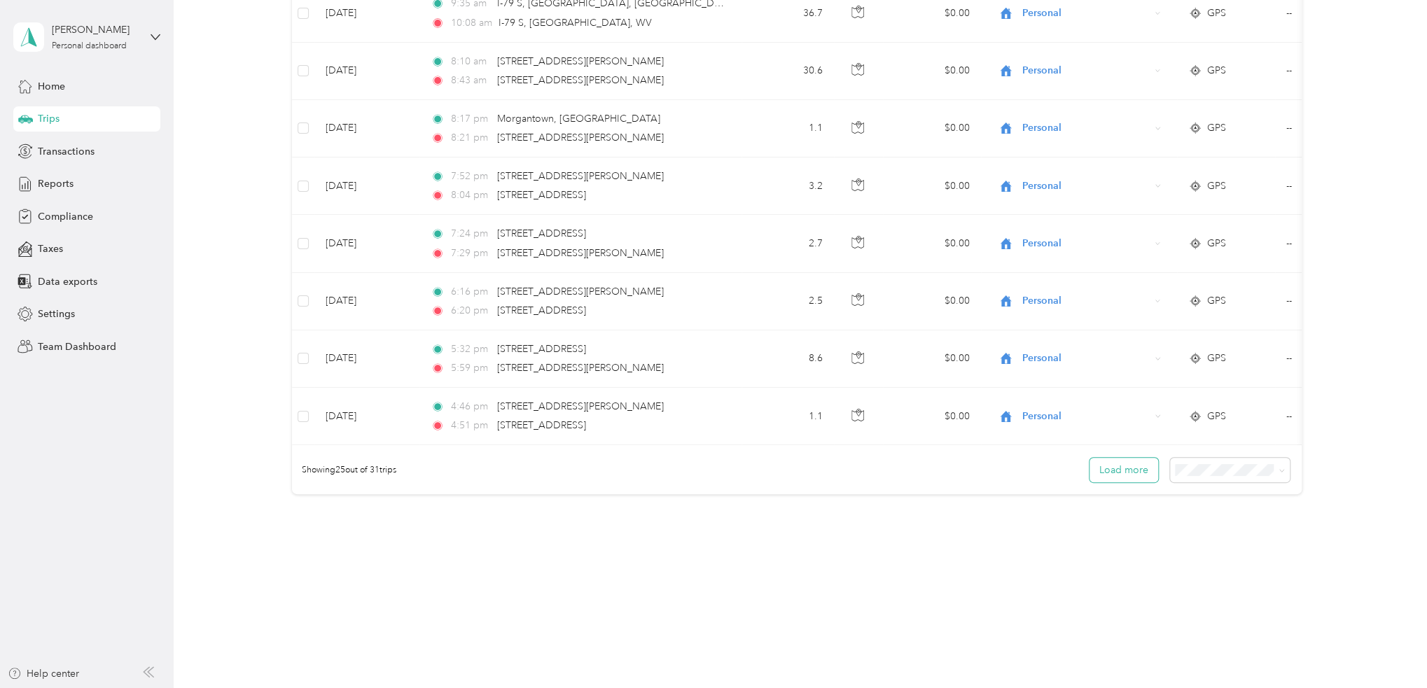
click at [1119, 469] on button "Load more" at bounding box center [1124, 470] width 69 height 25
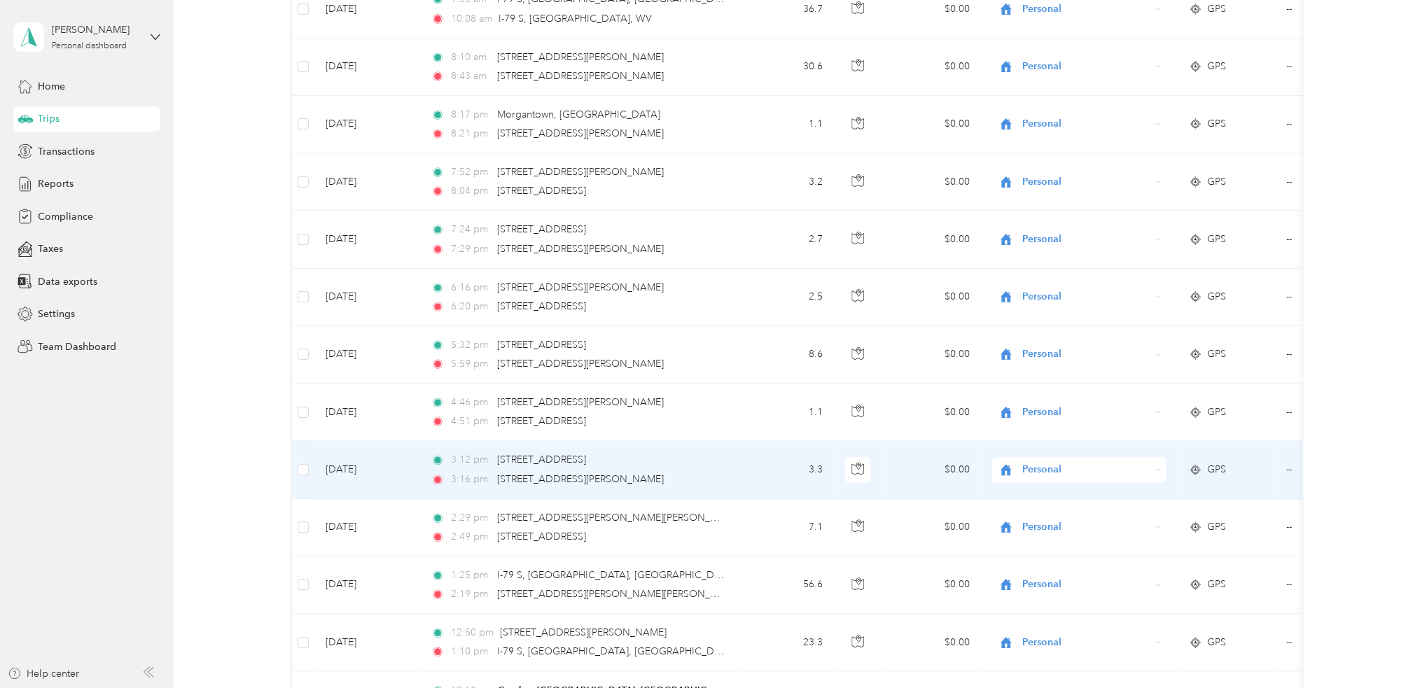
click at [1119, 469] on span "Personal" at bounding box center [1087, 469] width 128 height 15
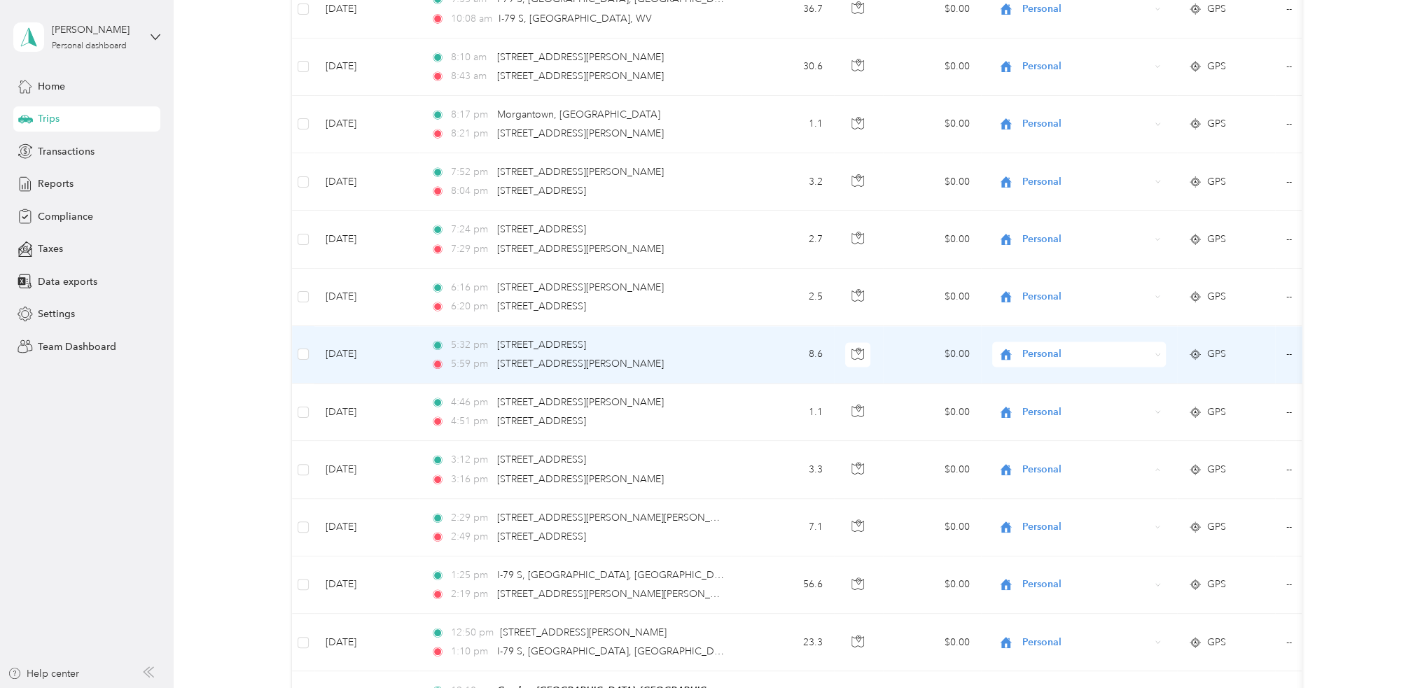
click at [1286, 330] on td "--" at bounding box center [1338, 354] width 127 height 57
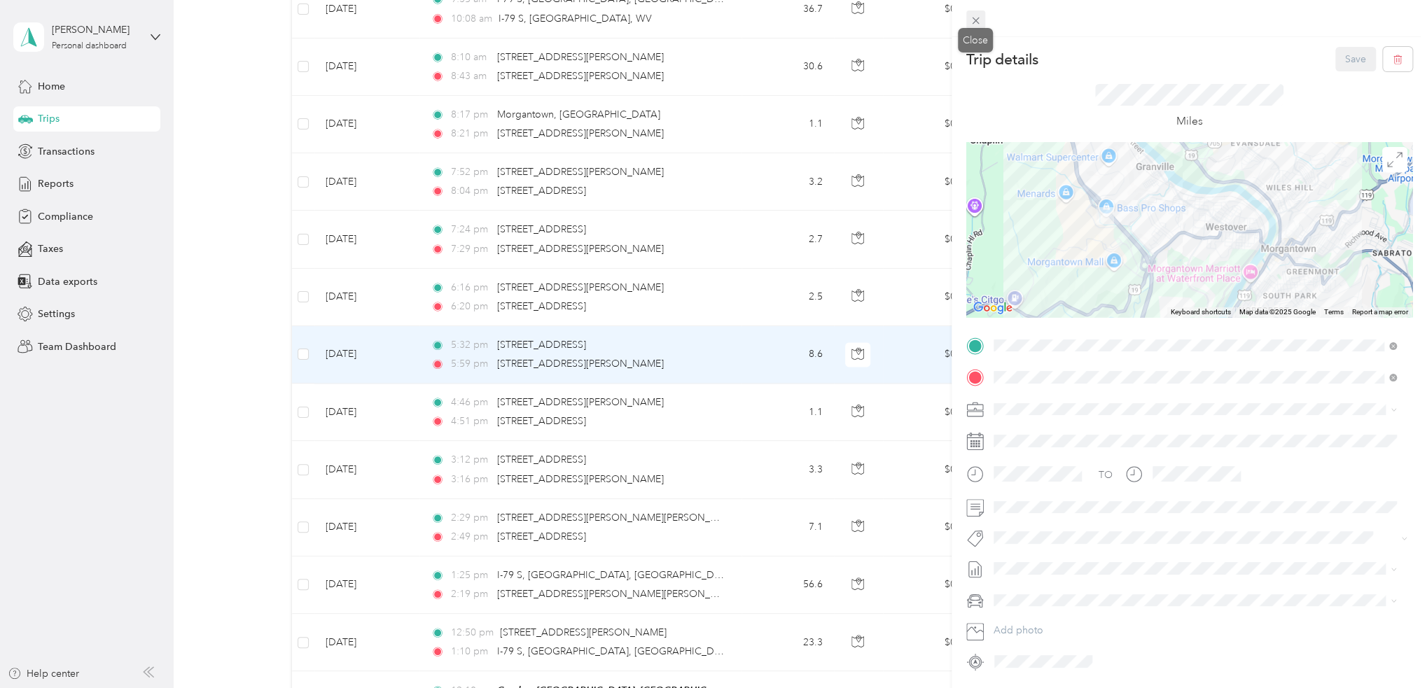
click at [975, 22] on icon at bounding box center [976, 21] width 12 height 12
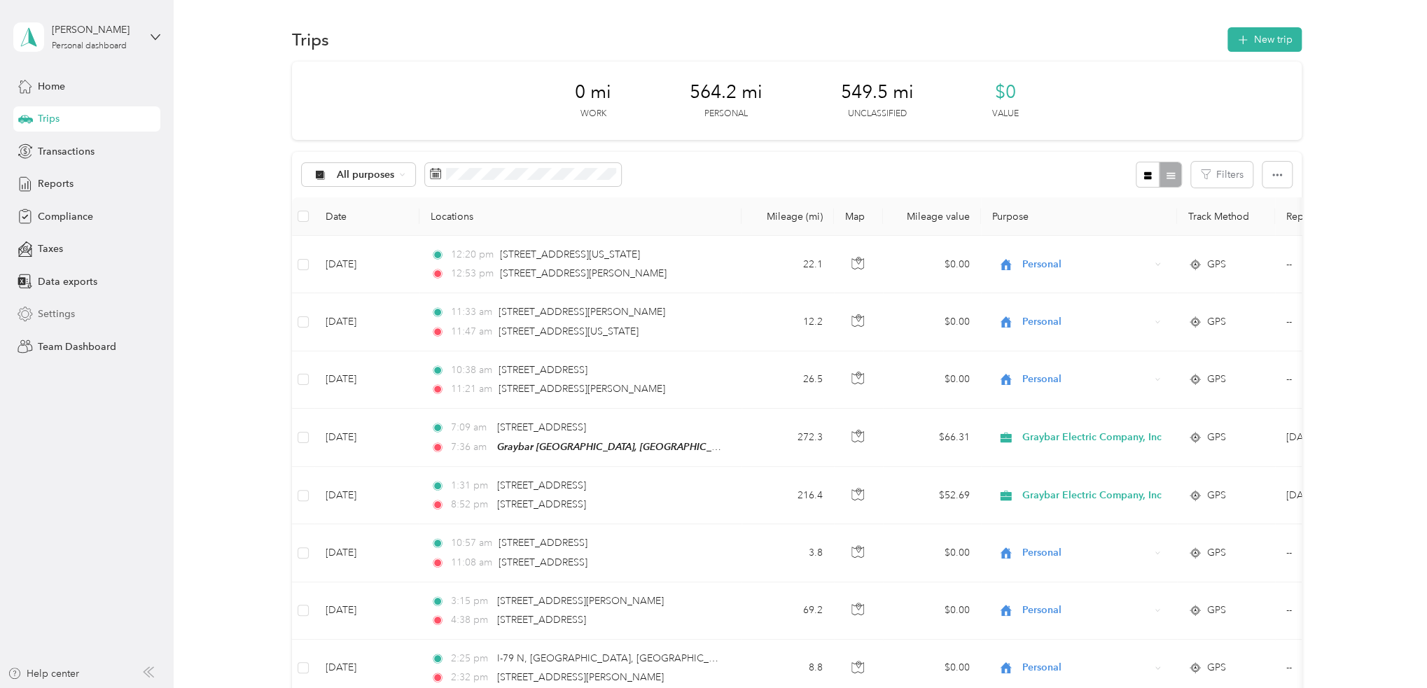
click at [56, 307] on span "Settings" at bounding box center [56, 314] width 37 height 15
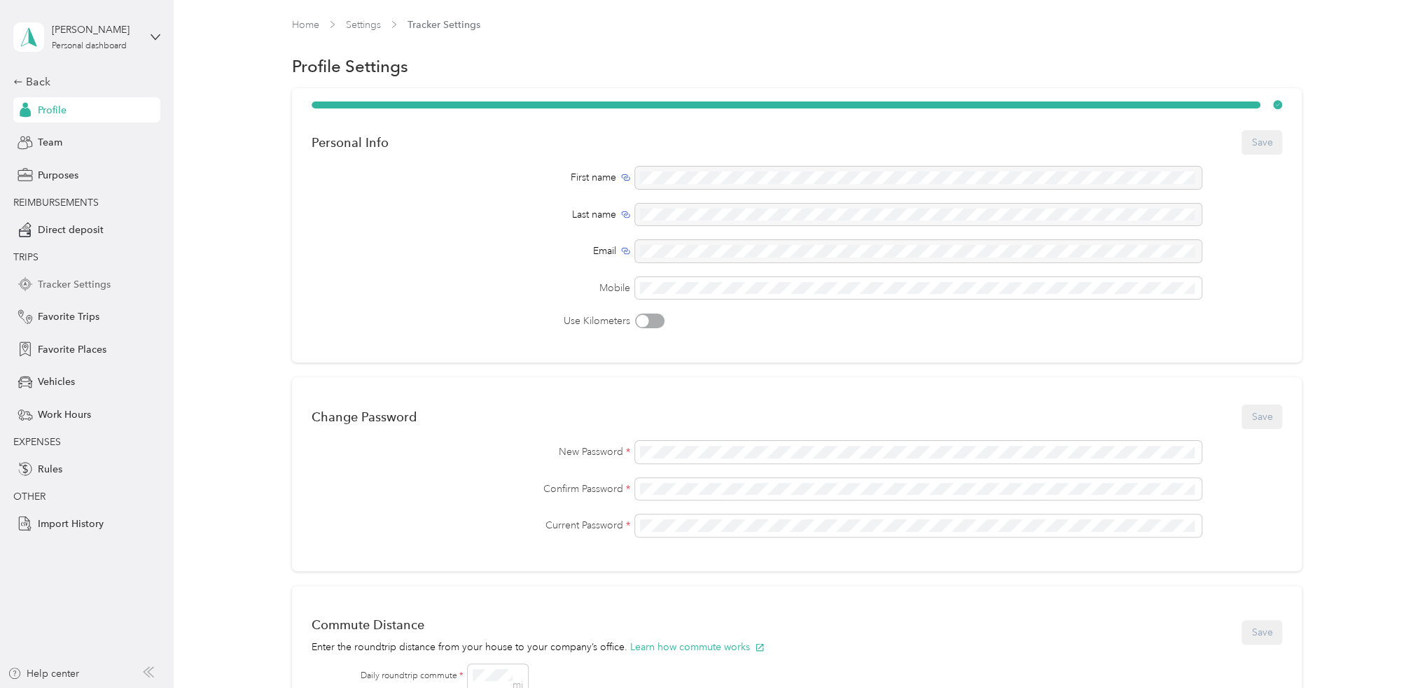
click at [79, 282] on span "Tracker Settings" at bounding box center [74, 284] width 73 height 15
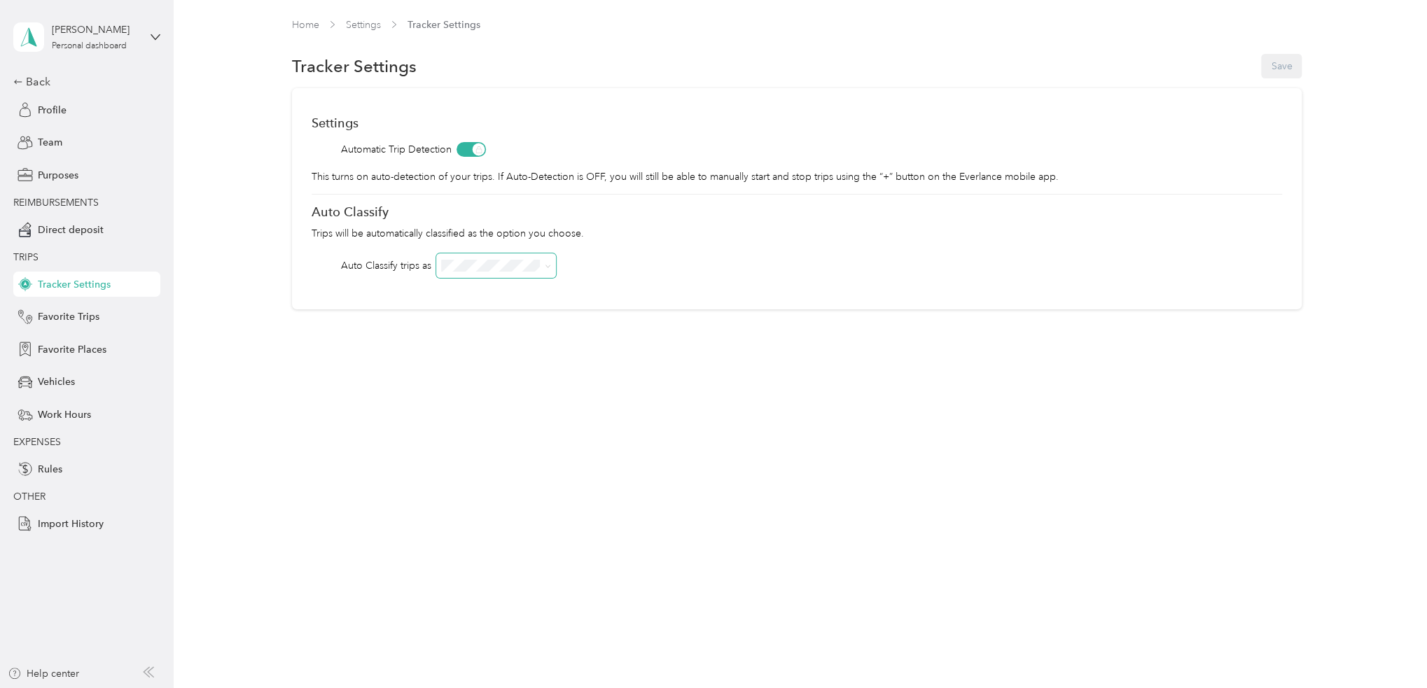
click at [554, 268] on span at bounding box center [496, 266] width 120 height 25
click at [549, 265] on icon at bounding box center [548, 266] width 6 height 6
click at [549, 265] on icon at bounding box center [548, 266] width 4 height 3
click at [57, 378] on span "Vehicles" at bounding box center [56, 382] width 37 height 15
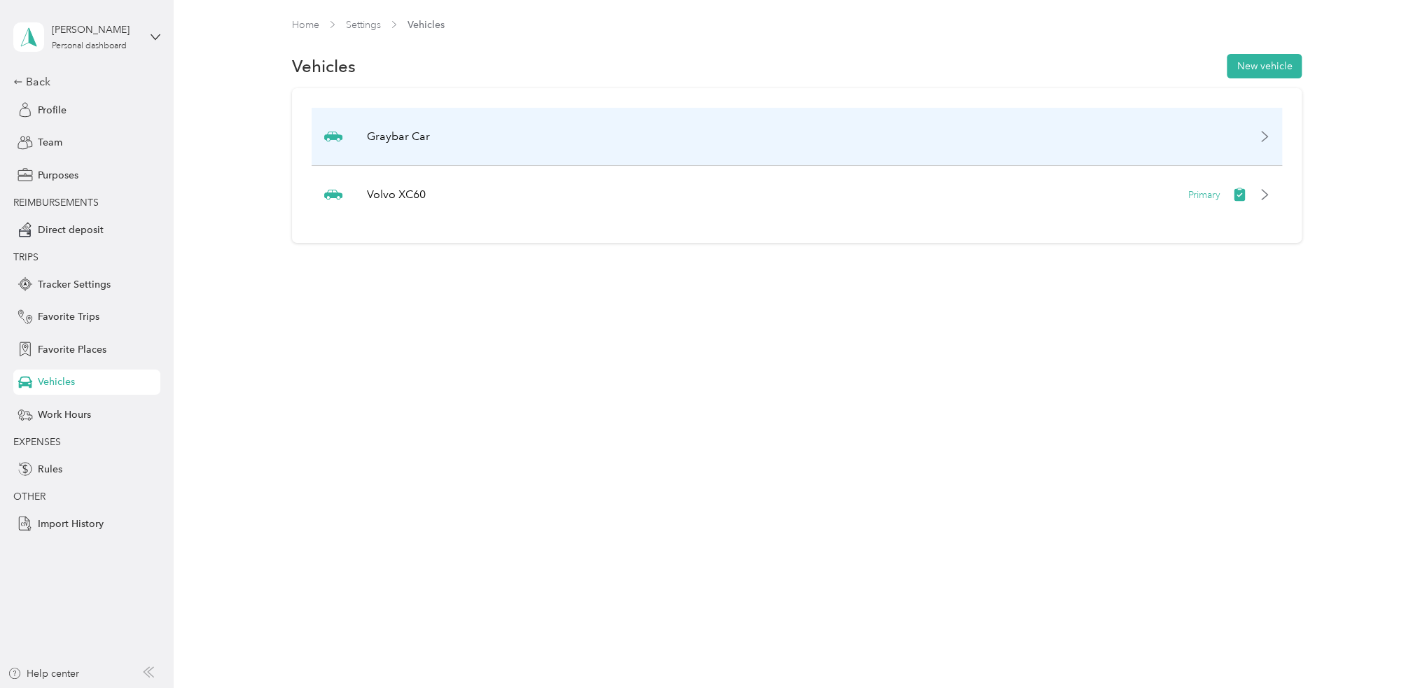
click at [1271, 135] on icon at bounding box center [1264, 136] width 11 height 11
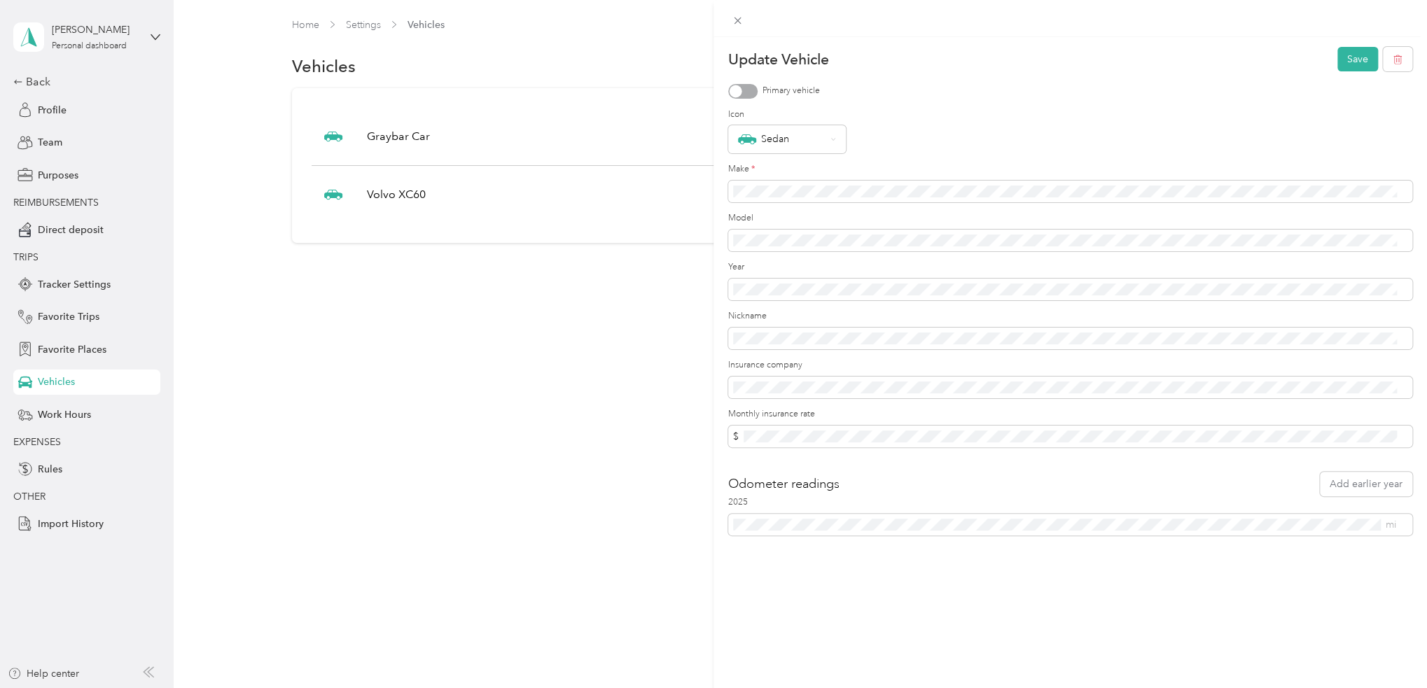
click at [624, 376] on div "Update Vehicle Save Primary vehicle Icon Sedan Make * Model Year Nickname Insur…" at bounding box center [713, 344] width 1427 height 688
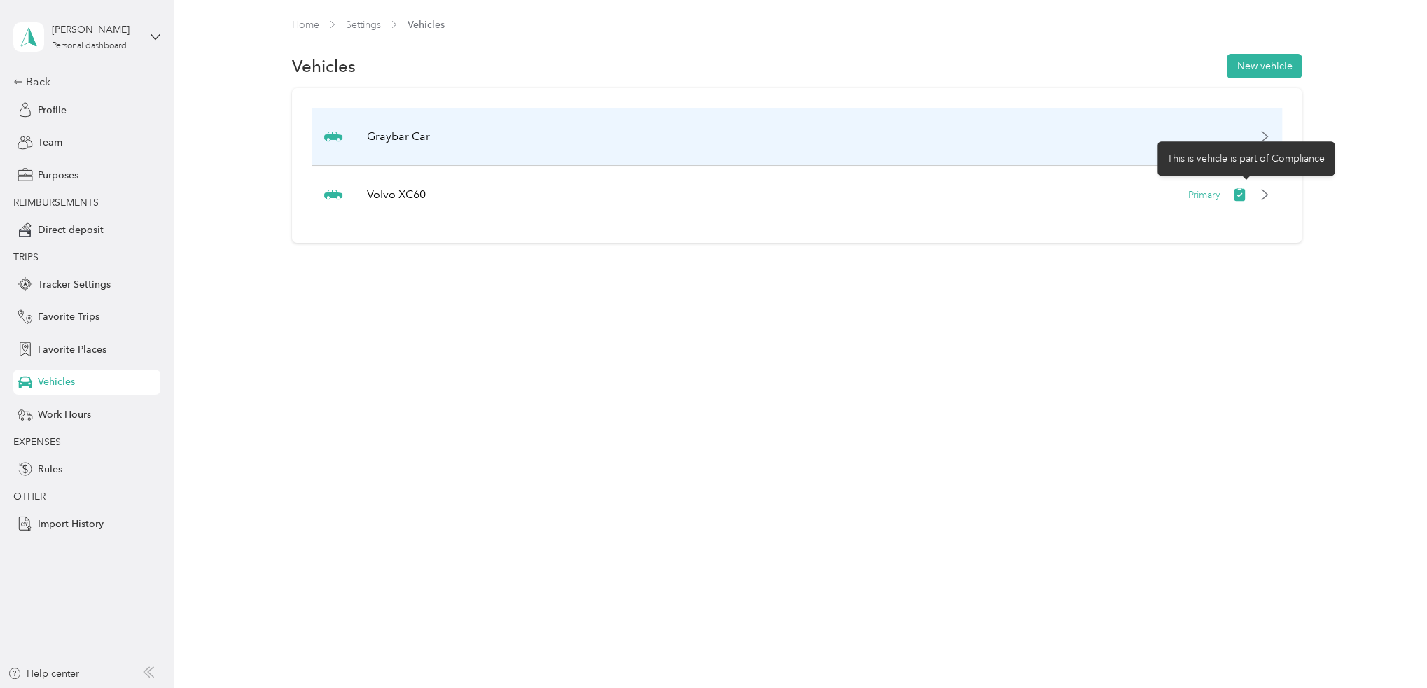
click at [1181, 130] on div "Graybar Car" at bounding box center [797, 137] width 971 height 58
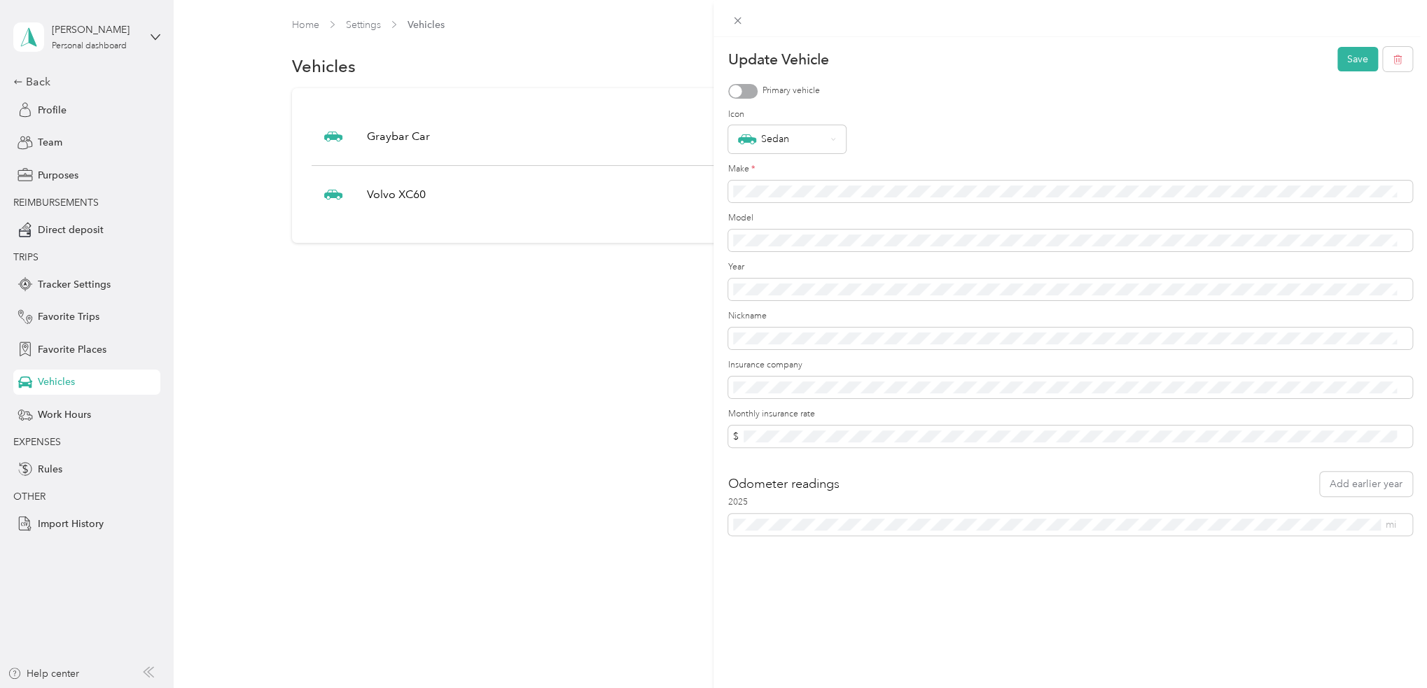
click at [738, 90] on div at bounding box center [736, 91] width 13 height 13
click at [1347, 54] on button "Save" at bounding box center [1358, 59] width 41 height 25
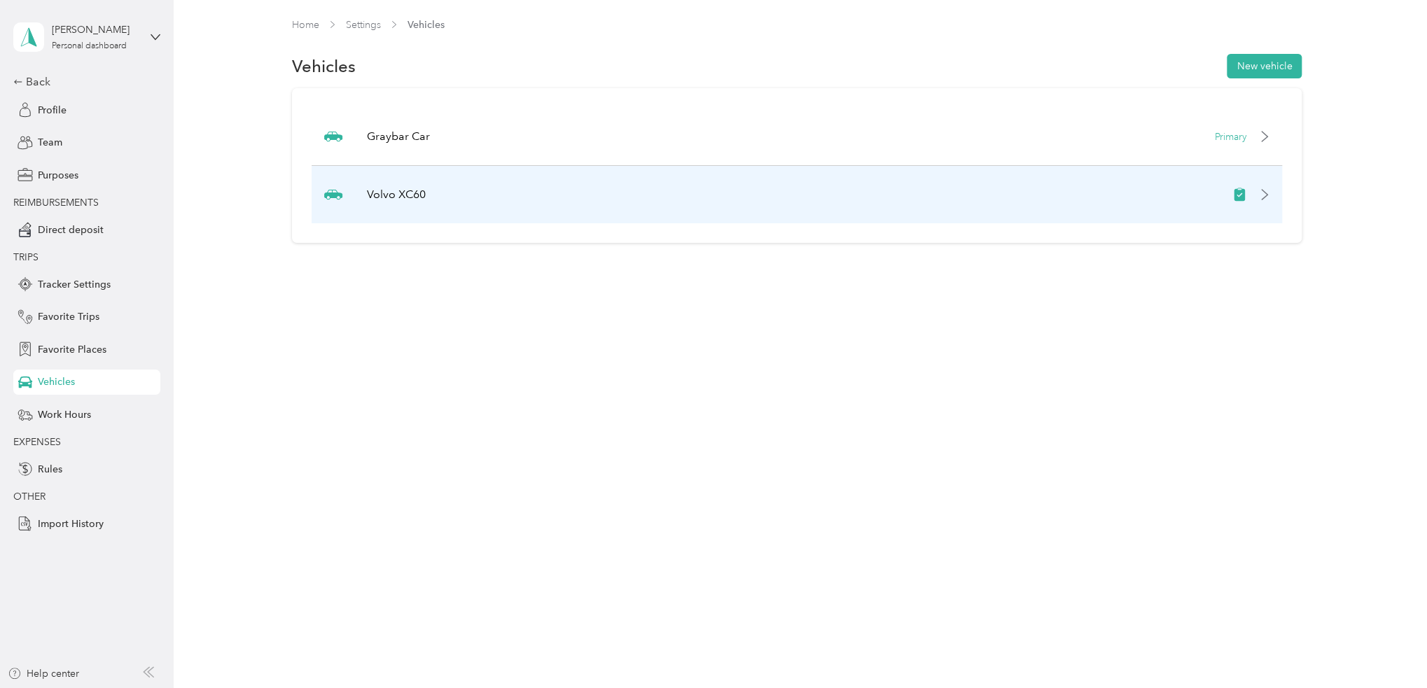
click at [1271, 193] on icon at bounding box center [1264, 194] width 11 height 11
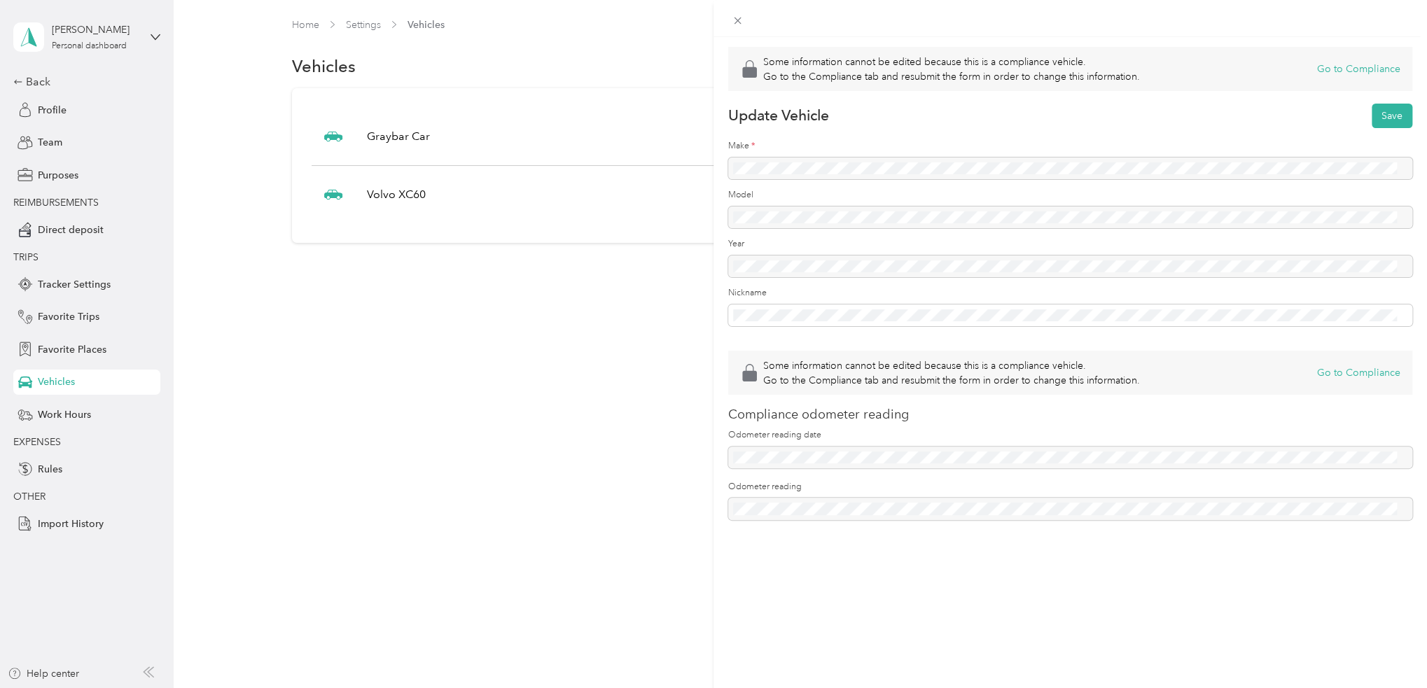
click at [464, 468] on div "Some information cannot be edited because this is a compliance vehicle. Go to t…" at bounding box center [713, 344] width 1427 height 688
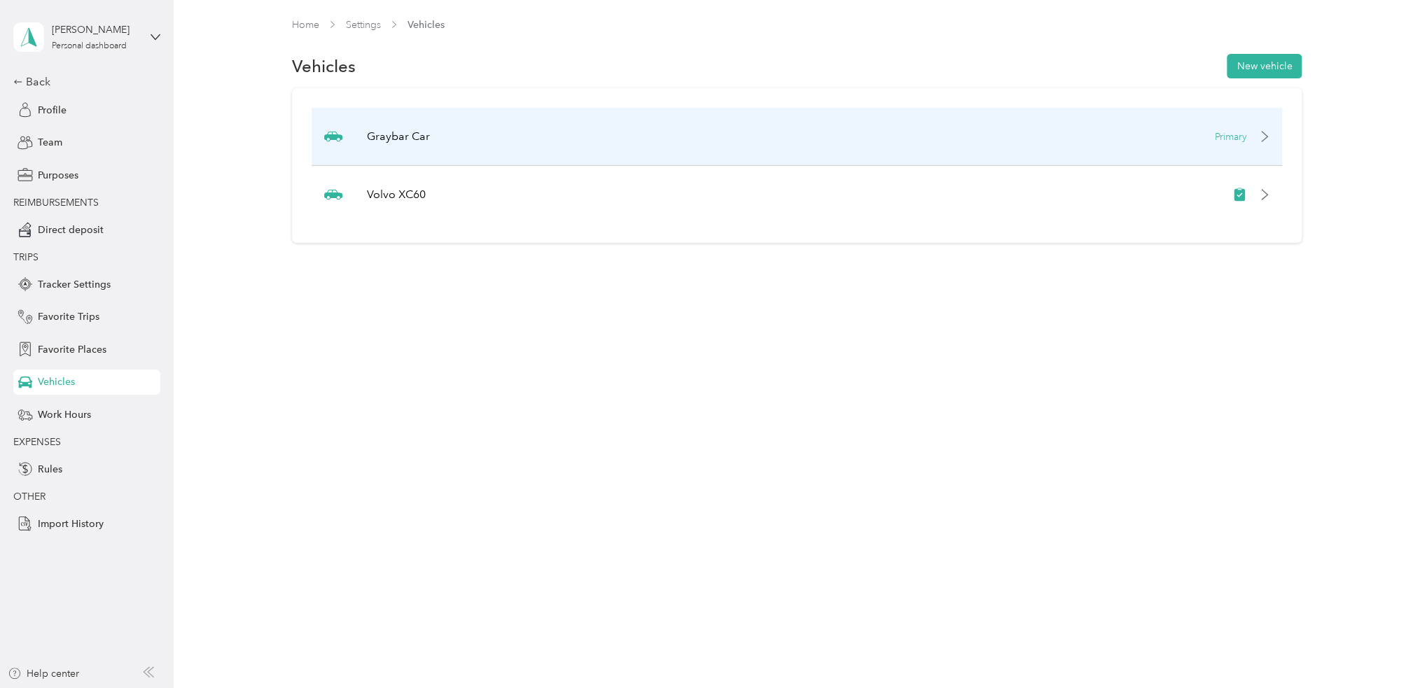
click at [392, 136] on p "Graybar Car" at bounding box center [398, 136] width 63 height 17
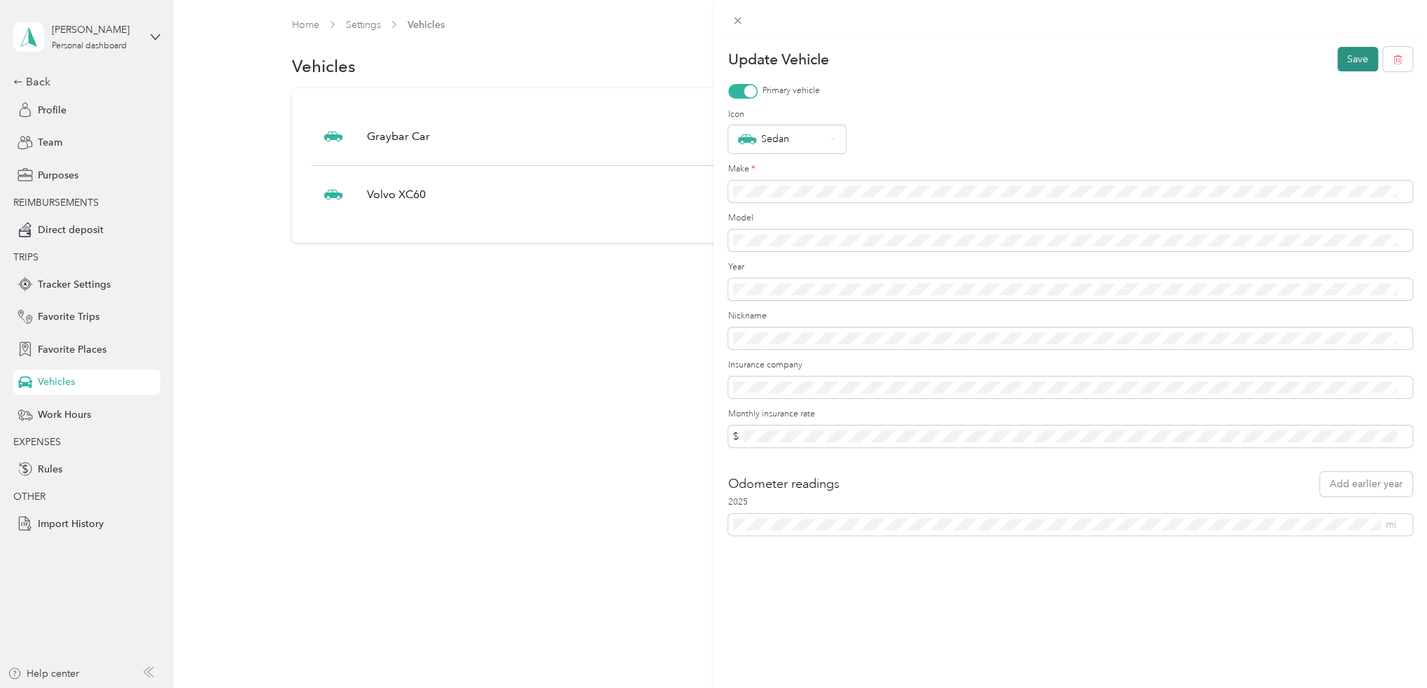
click at [1340, 63] on button "Save" at bounding box center [1358, 59] width 41 height 25
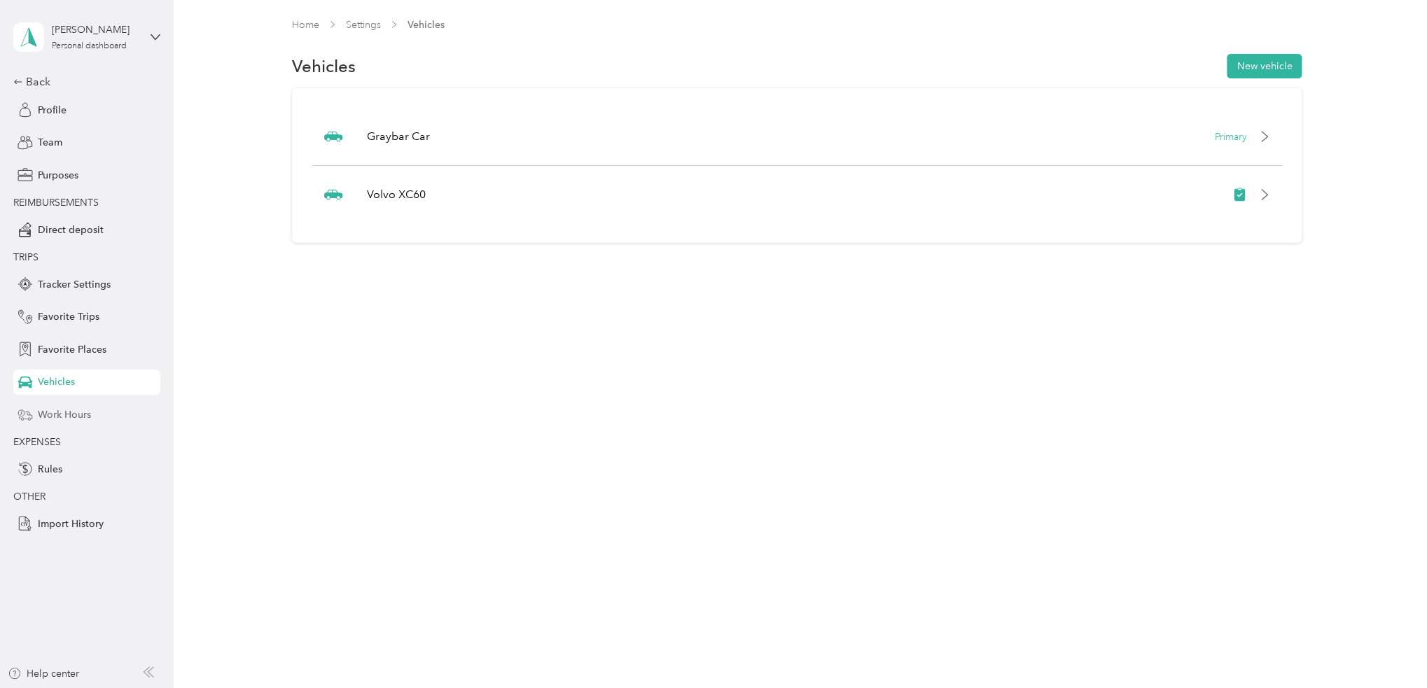
click at [70, 417] on span "Work Hours" at bounding box center [64, 415] width 53 height 15
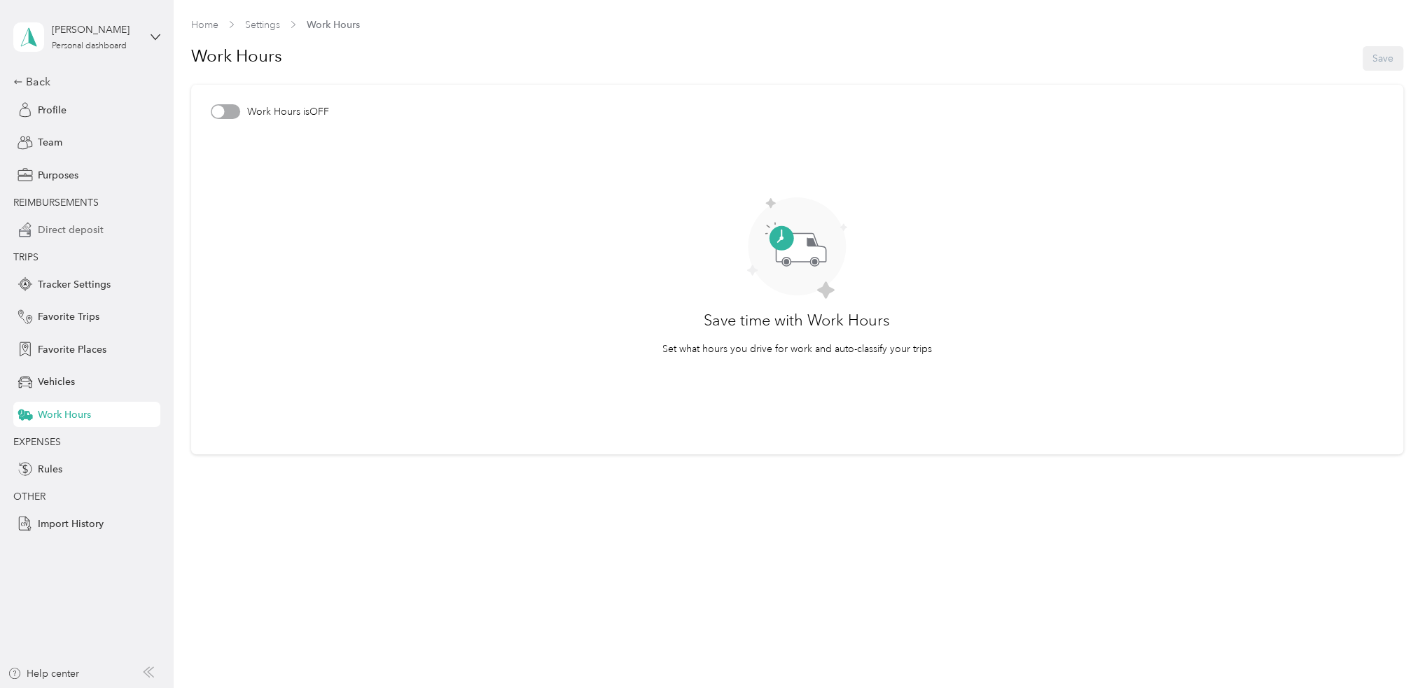
click at [85, 225] on span "Direct deposit" at bounding box center [71, 230] width 66 height 15
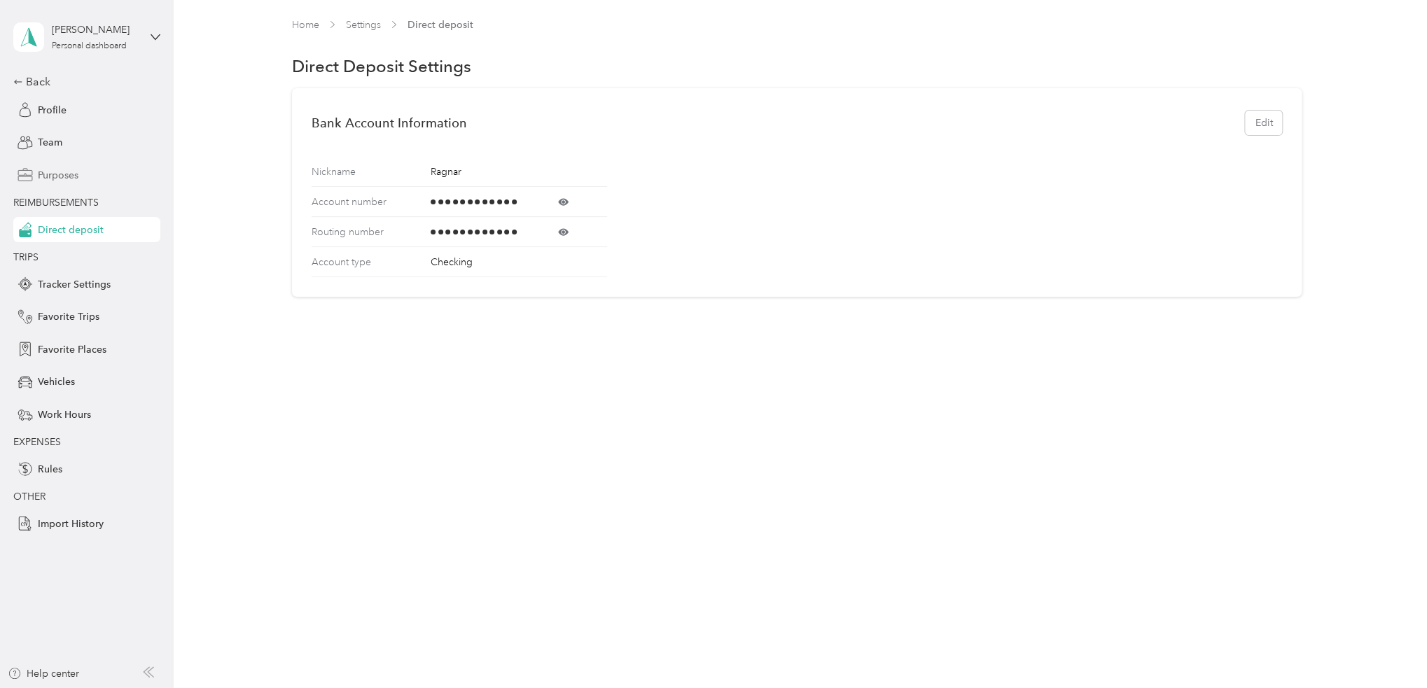
click at [67, 176] on span "Purposes" at bounding box center [58, 175] width 41 height 15
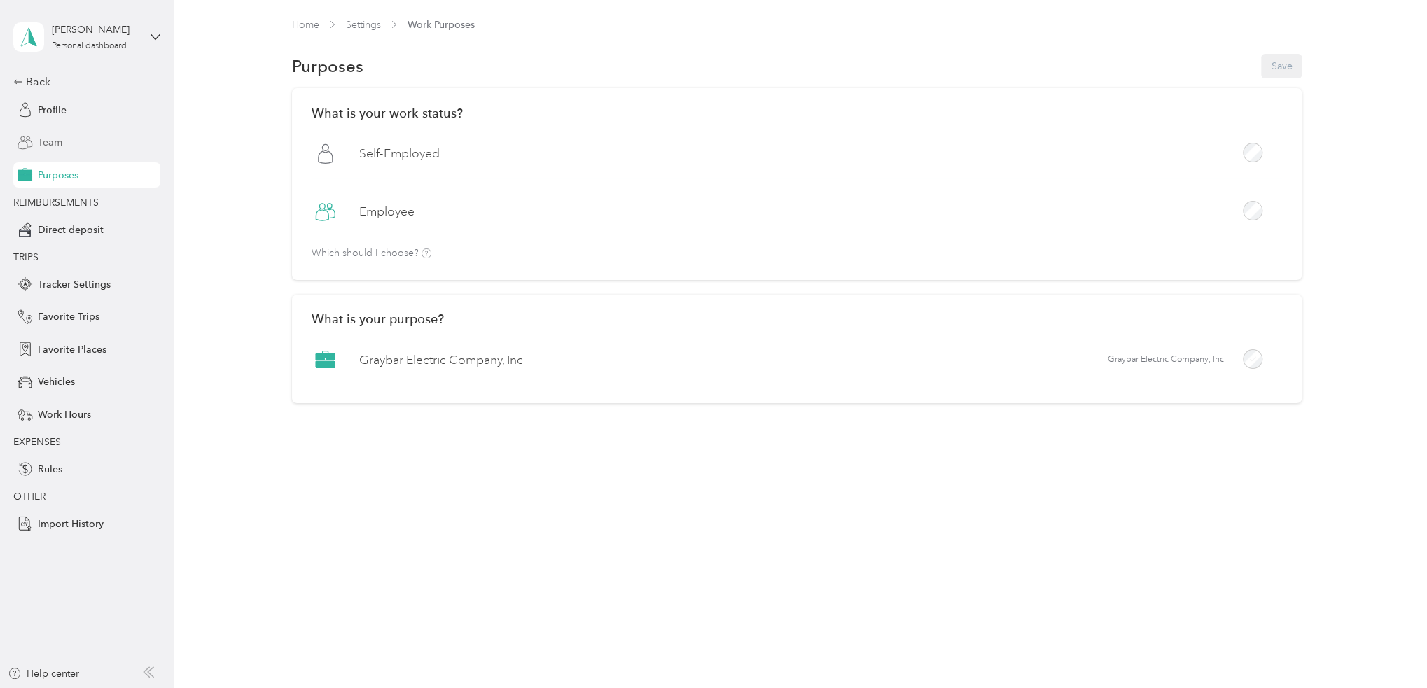
click at [59, 147] on span "Team" at bounding box center [50, 142] width 25 height 15
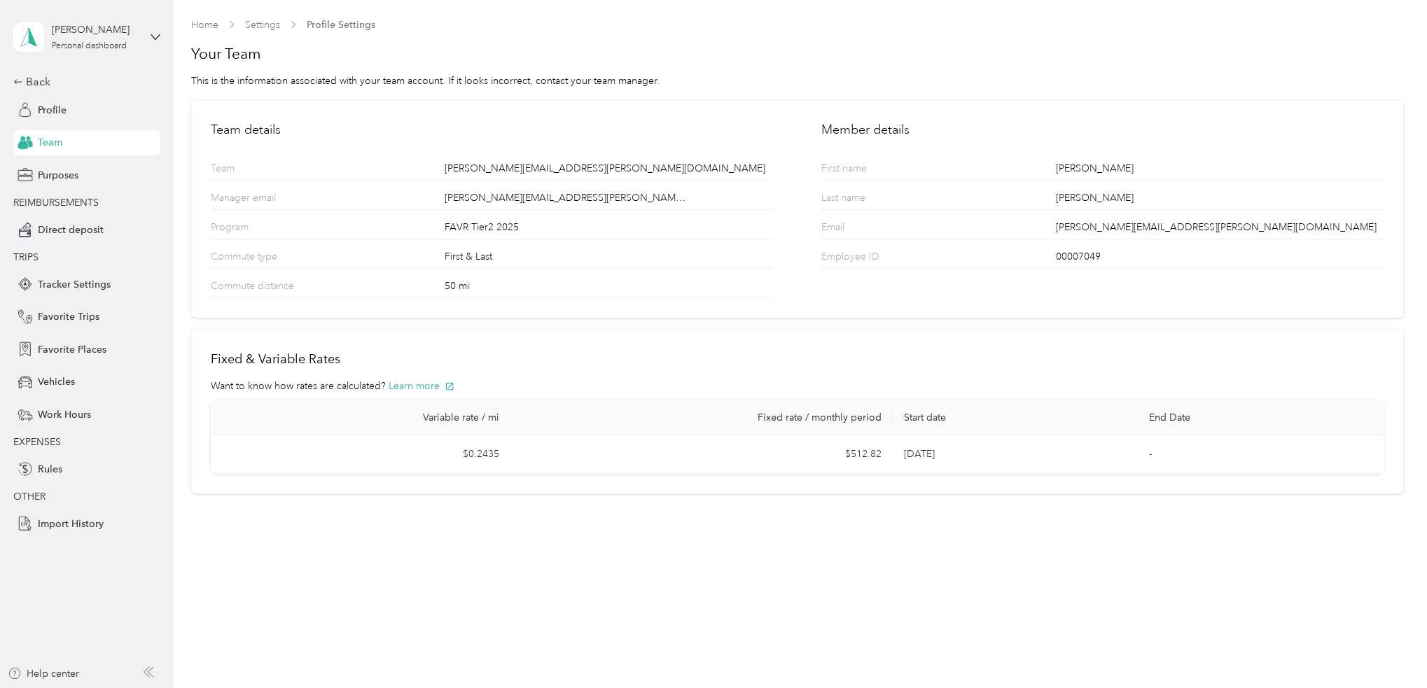
click at [1179, 288] on div "Member details First name Jason Last name Berger Email jason.berger@graybar.com…" at bounding box center [1103, 209] width 562 height 179
click at [1212, 409] on th "End Date" at bounding box center [1261, 418] width 246 height 35
click at [388, 368] on h2 "Fixed & Variable Rates" at bounding box center [797, 359] width 1173 height 19
click at [45, 471] on span "Rules" at bounding box center [50, 469] width 25 height 15
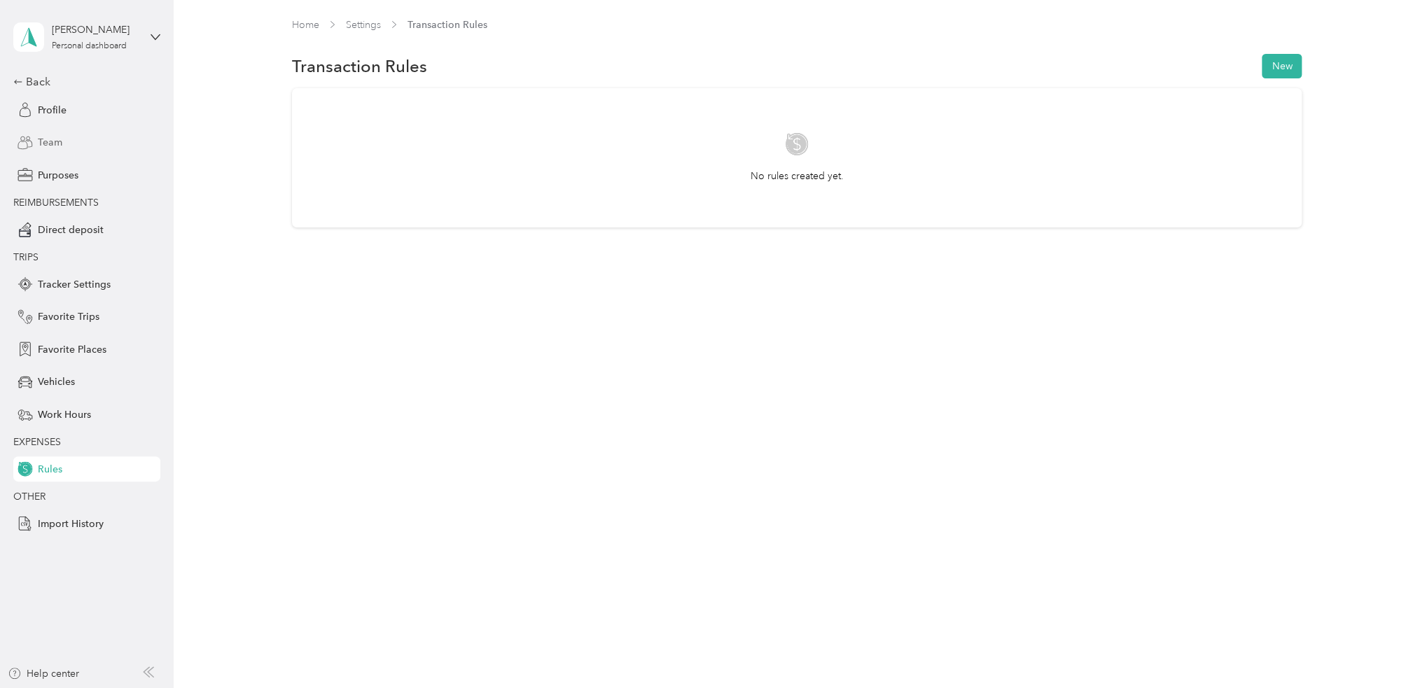
click at [56, 139] on span "Team" at bounding box center [50, 142] width 25 height 15
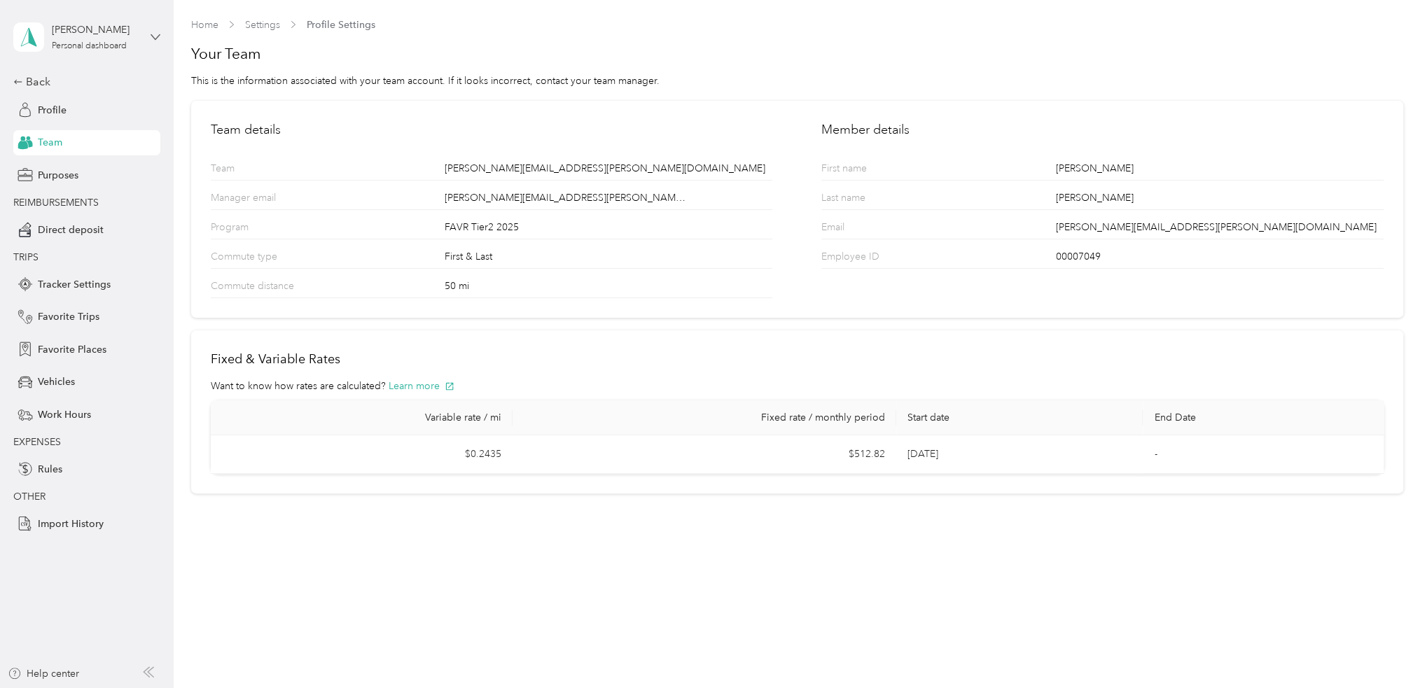
click at [160, 36] on icon at bounding box center [156, 37] width 10 height 10
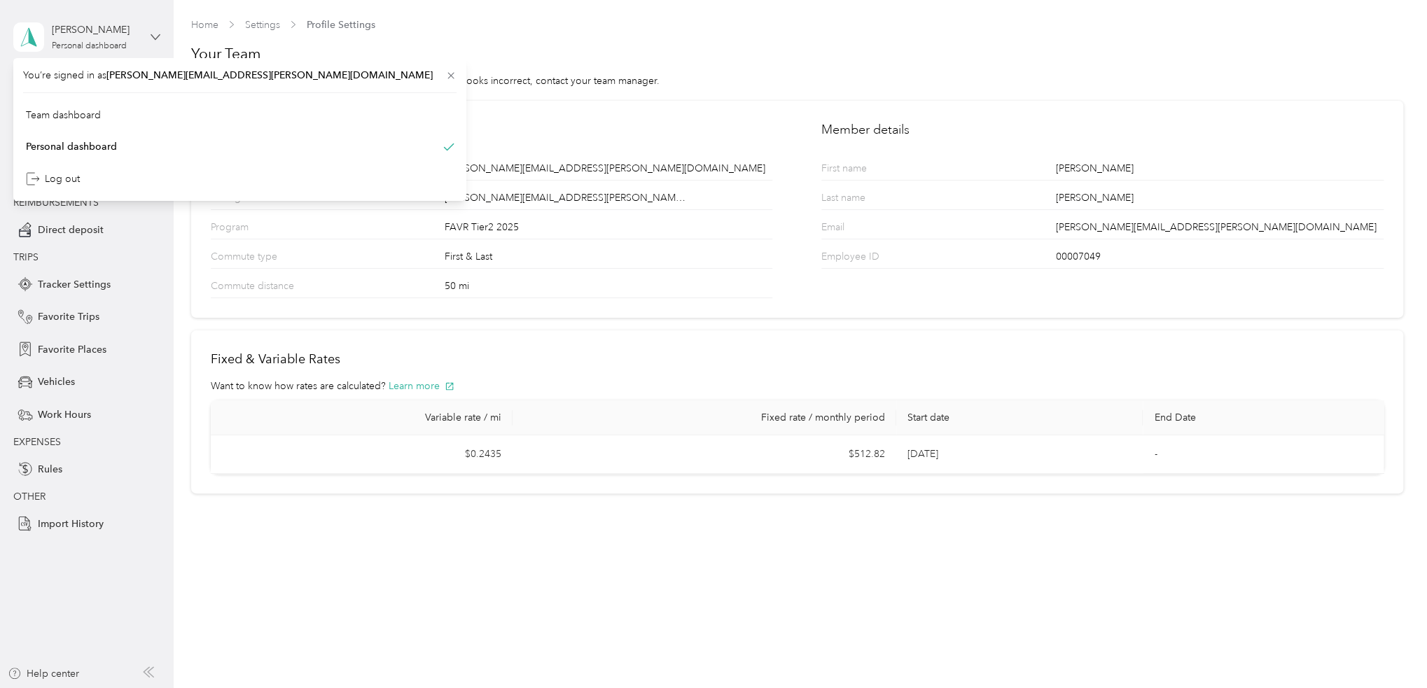
click at [160, 36] on icon at bounding box center [156, 37] width 10 height 10
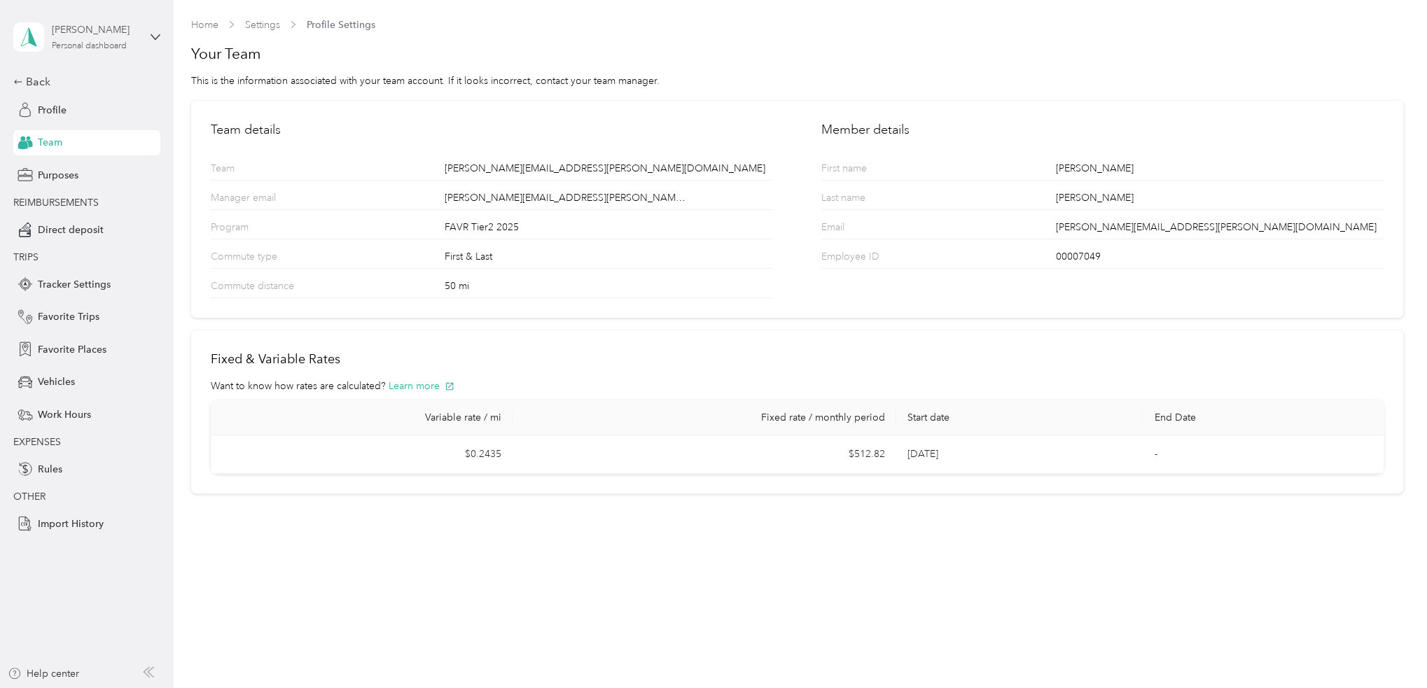
click at [108, 47] on div "Personal dashboard" at bounding box center [89, 46] width 75 height 8
click at [83, 111] on div "Team dashboard" at bounding box center [63, 112] width 75 height 15
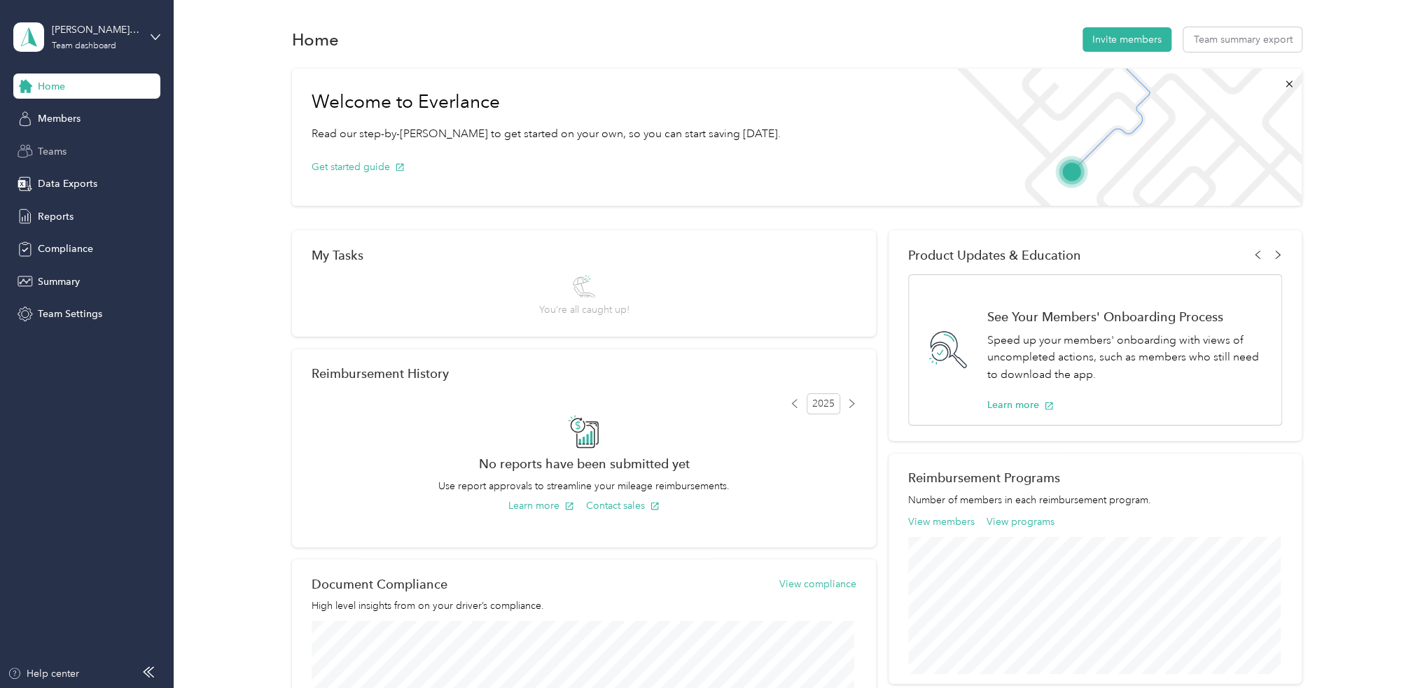
click at [53, 155] on span "Teams" at bounding box center [52, 151] width 29 height 15
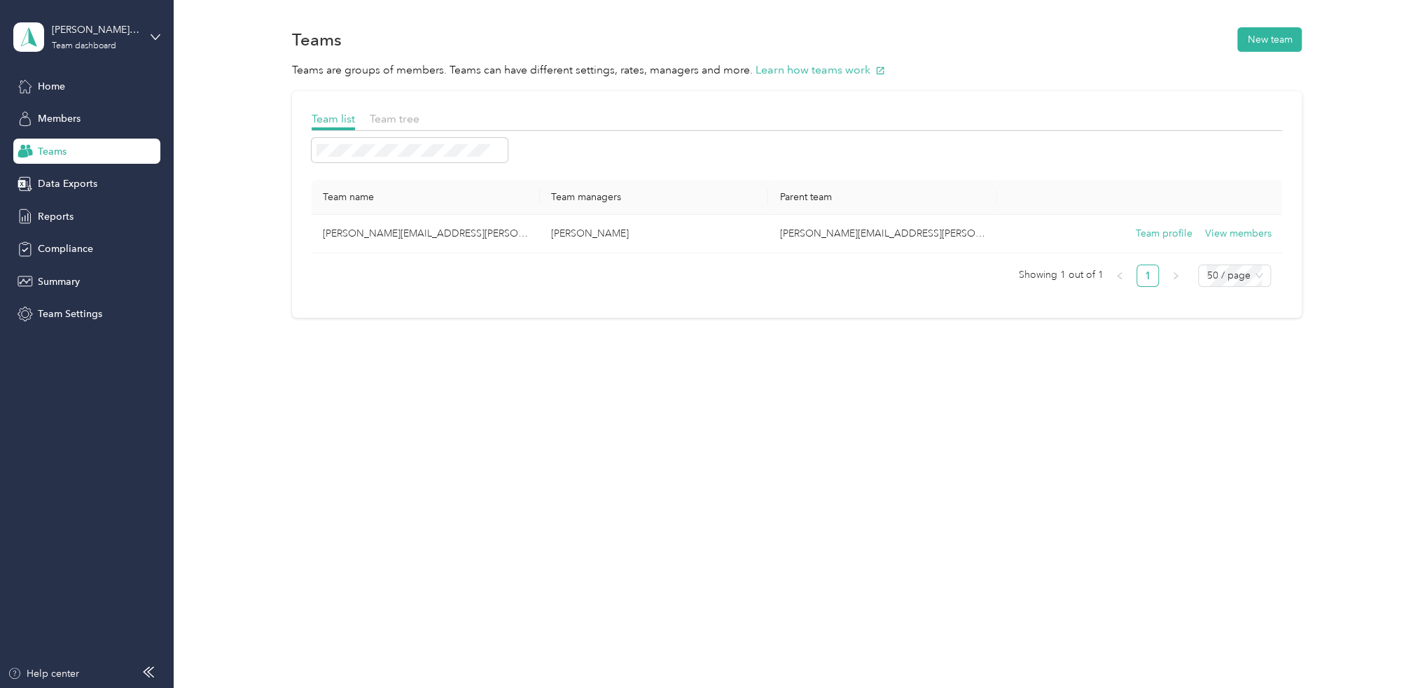
click at [64, 150] on span "Teams" at bounding box center [52, 151] width 29 height 15
click at [404, 116] on span "Team tree" at bounding box center [395, 118] width 50 height 13
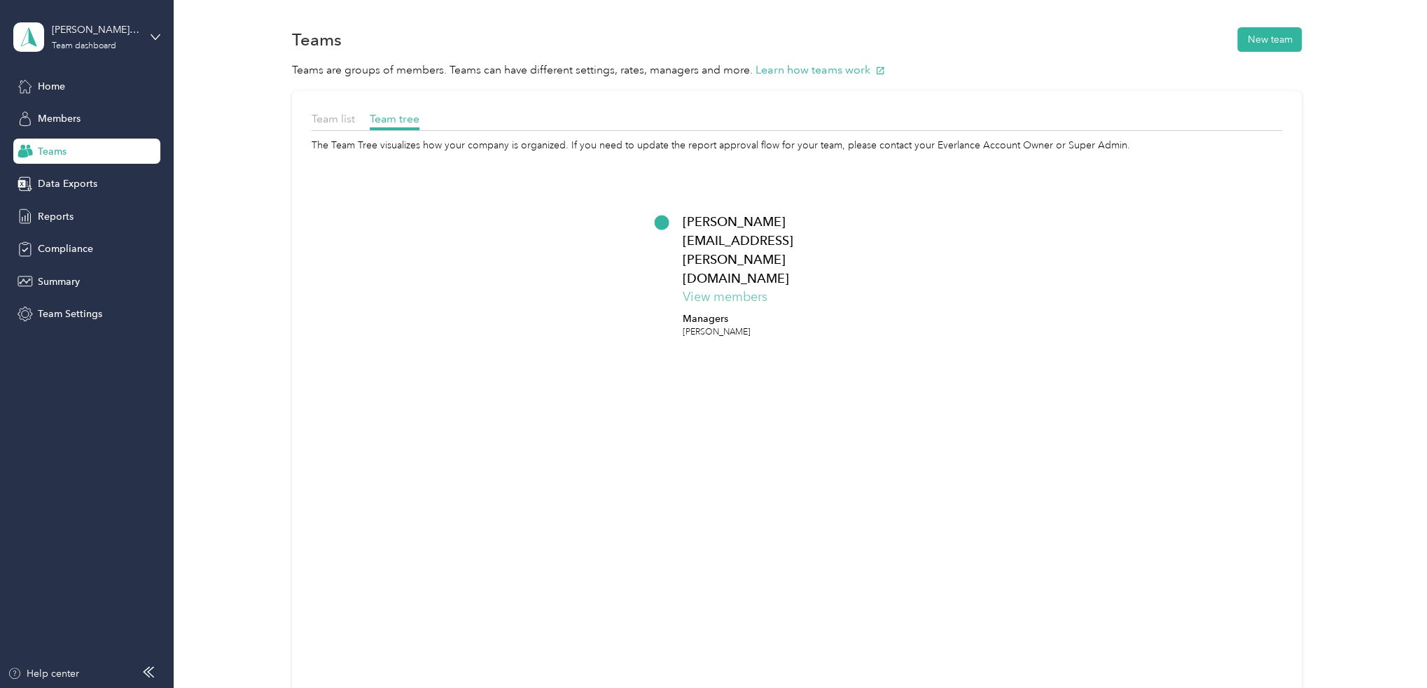
click at [746, 288] on button "View members" at bounding box center [725, 297] width 85 height 19
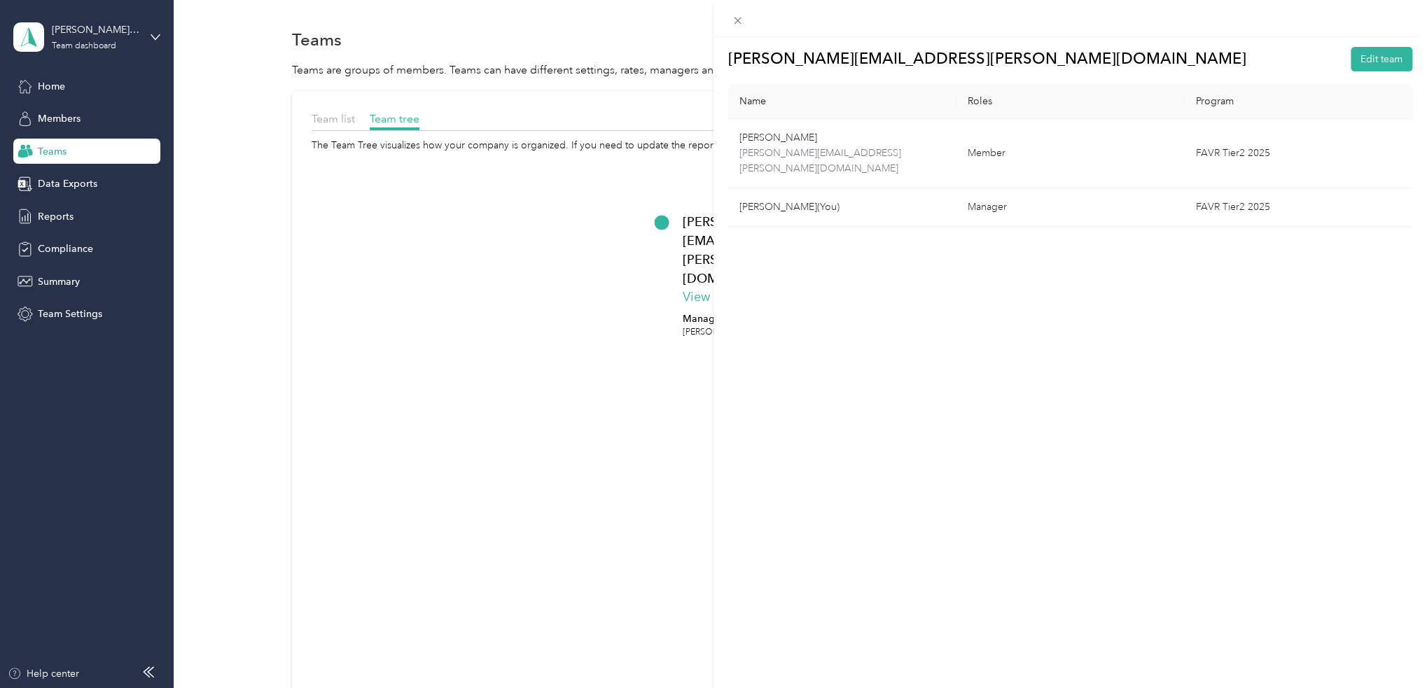
click at [518, 254] on div "jason.berger@graybar.com Edit team Name Roles Program Matthew Pilarski matthew.…" at bounding box center [713, 344] width 1427 height 688
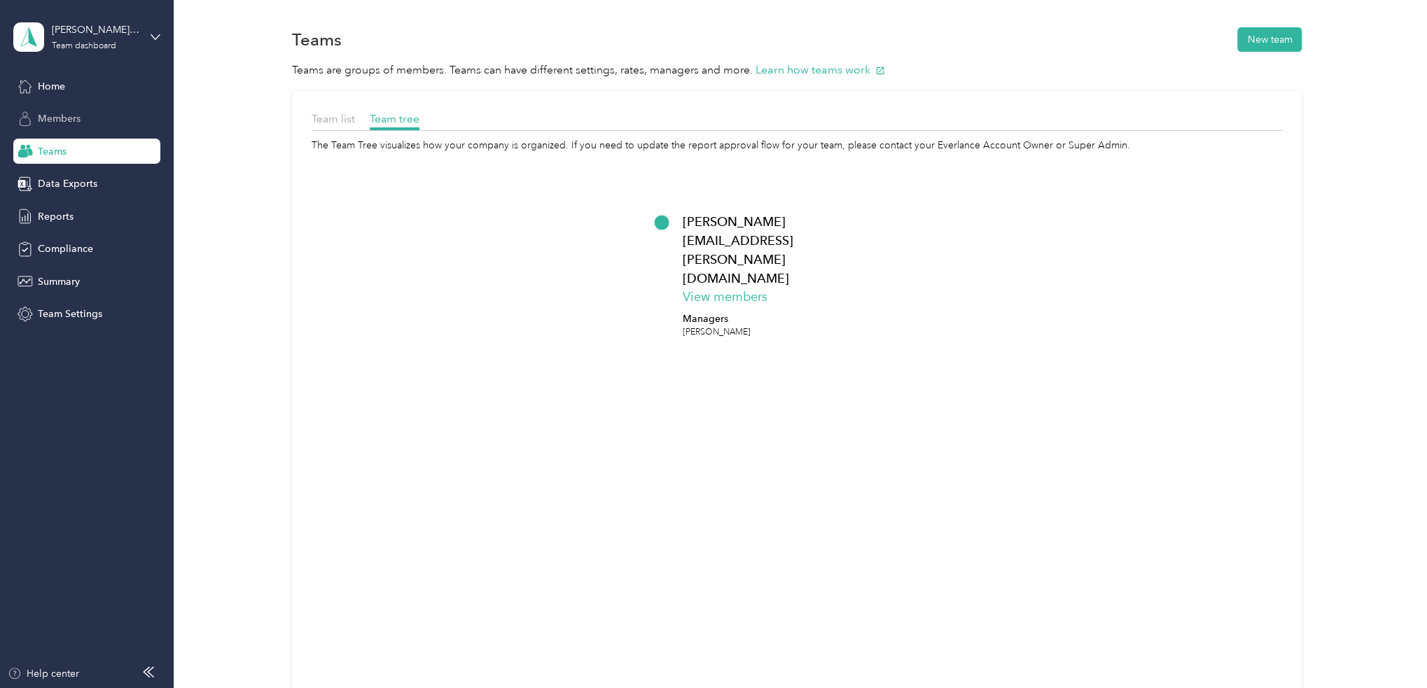
click at [64, 115] on span "Members" at bounding box center [59, 118] width 43 height 15
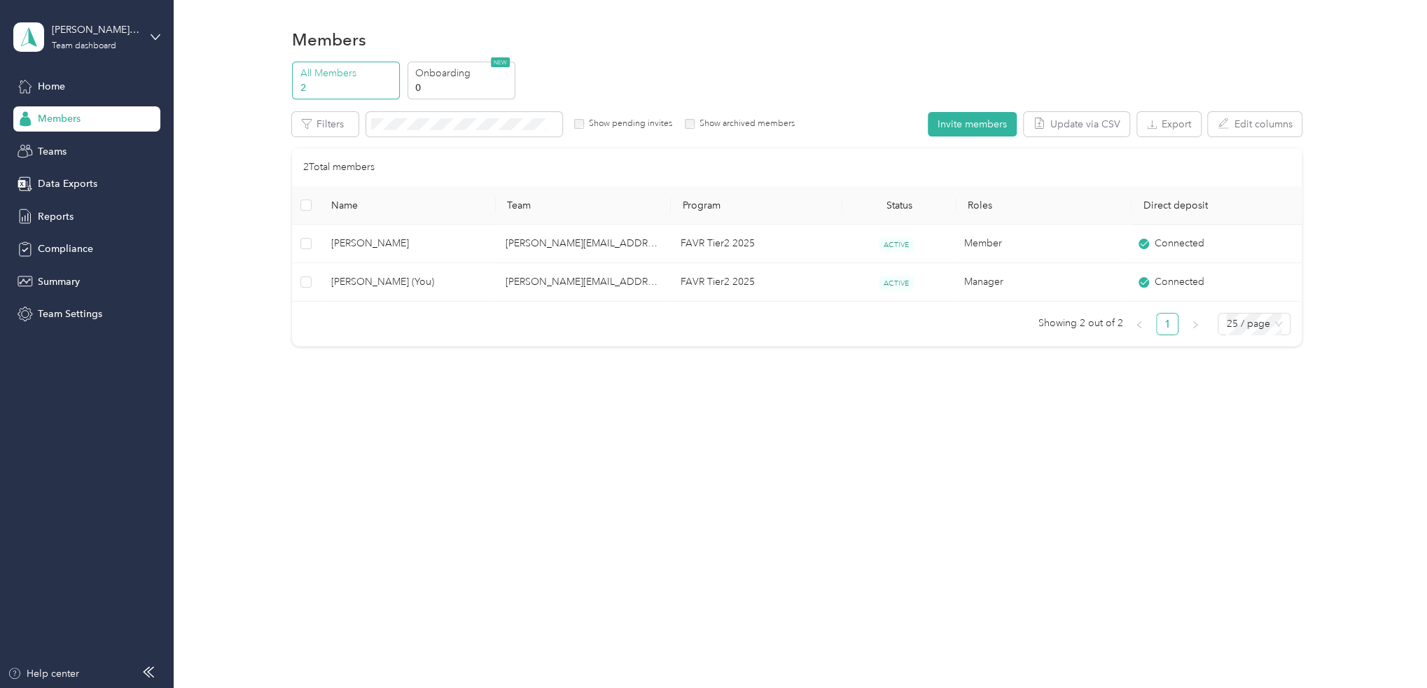
click at [590, 340] on div "2 Total members Name Team Program Status Roles Direct deposit Matthew Pilarski …" at bounding box center [797, 247] width 1010 height 198
